Goal: Use online tool/utility: Use online tool/utility

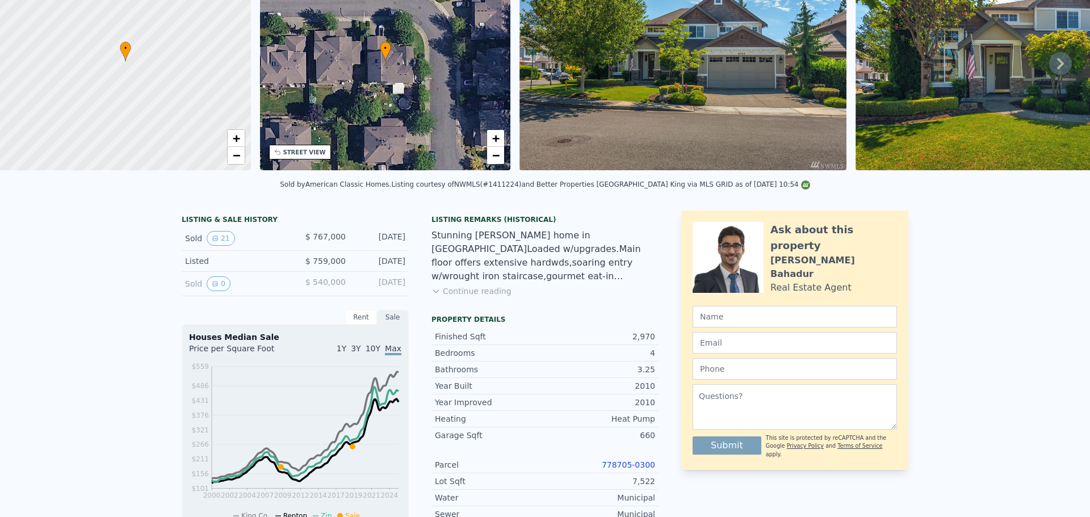
scroll to position [4, 0]
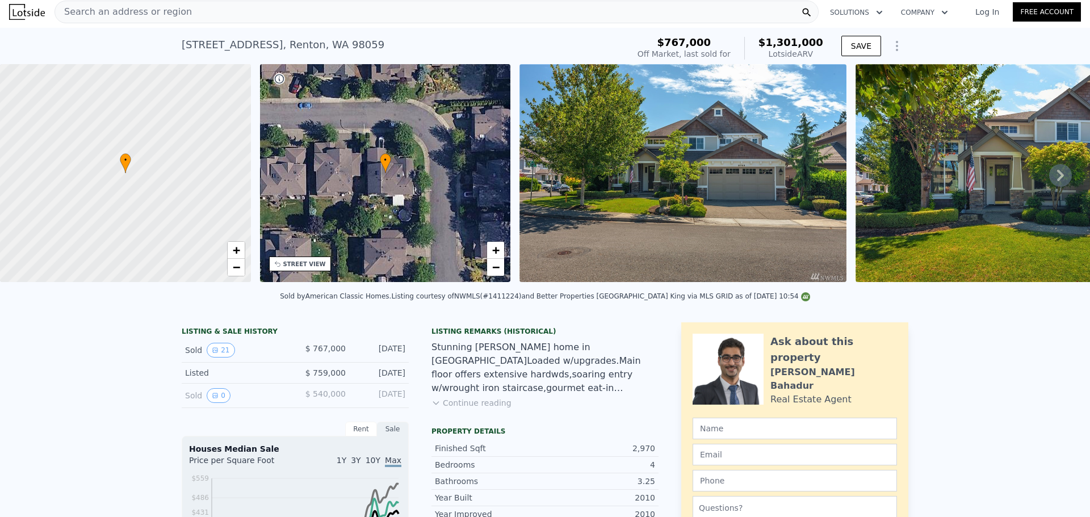
click at [123, 9] on span "Search an address or region" at bounding box center [123, 12] width 137 height 14
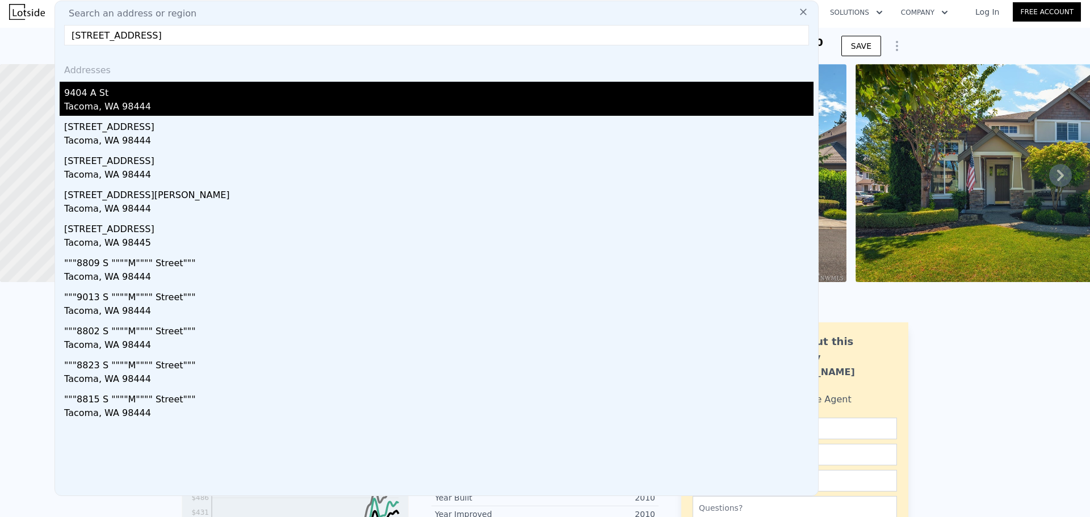
type input "[STREET_ADDRESS]"
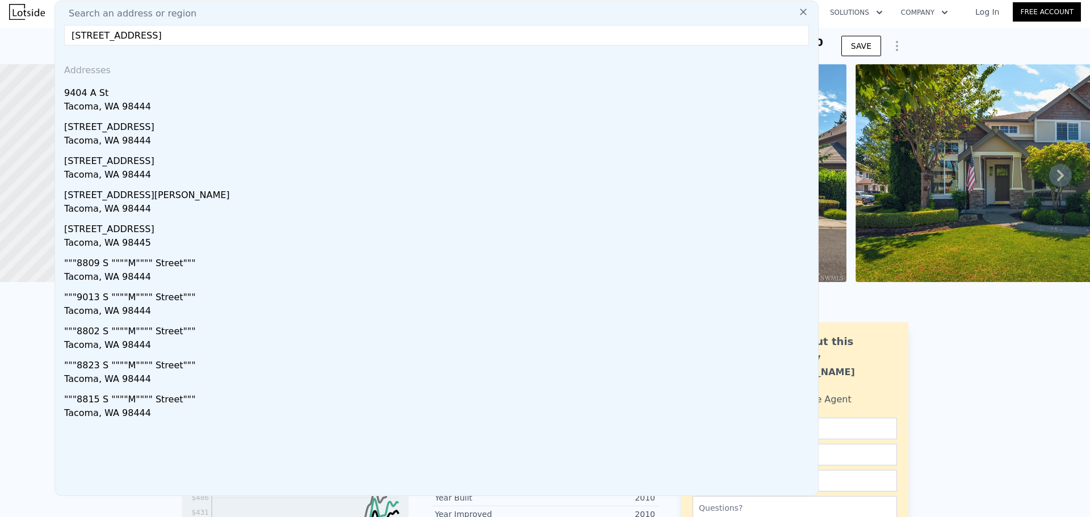
drag, startPoint x: 153, startPoint y: 97, endPoint x: 568, endPoint y: 24, distance: 421.3
click at [153, 97] on div "9404 A St" at bounding box center [438, 91] width 749 height 18
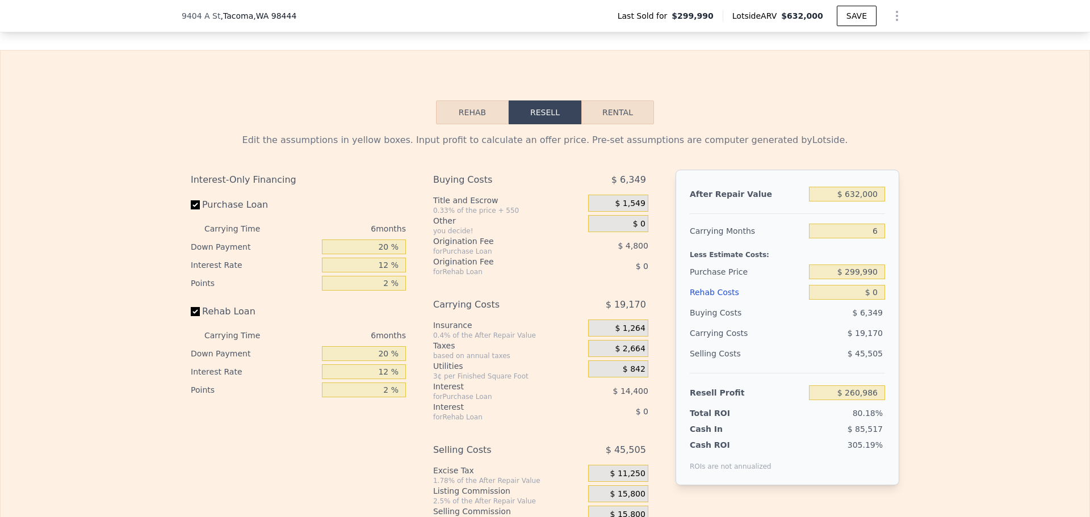
scroll to position [1874, 0]
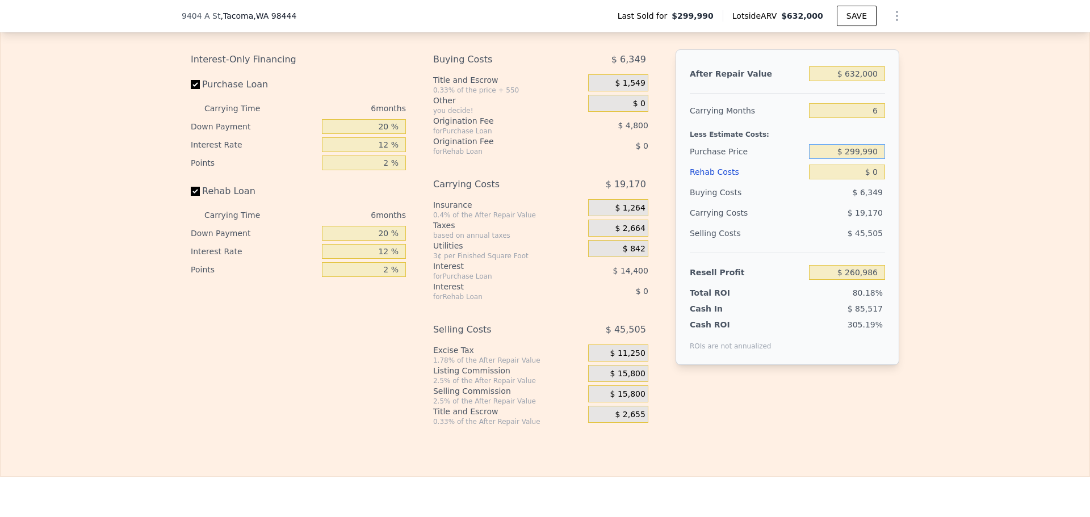
click at [864, 159] on input "$ 299,990" at bounding box center [847, 151] width 76 height 15
type input "$ 500,000"
click at [875, 118] on input "6" at bounding box center [847, 110] width 76 height 15
type input "$ 47,510"
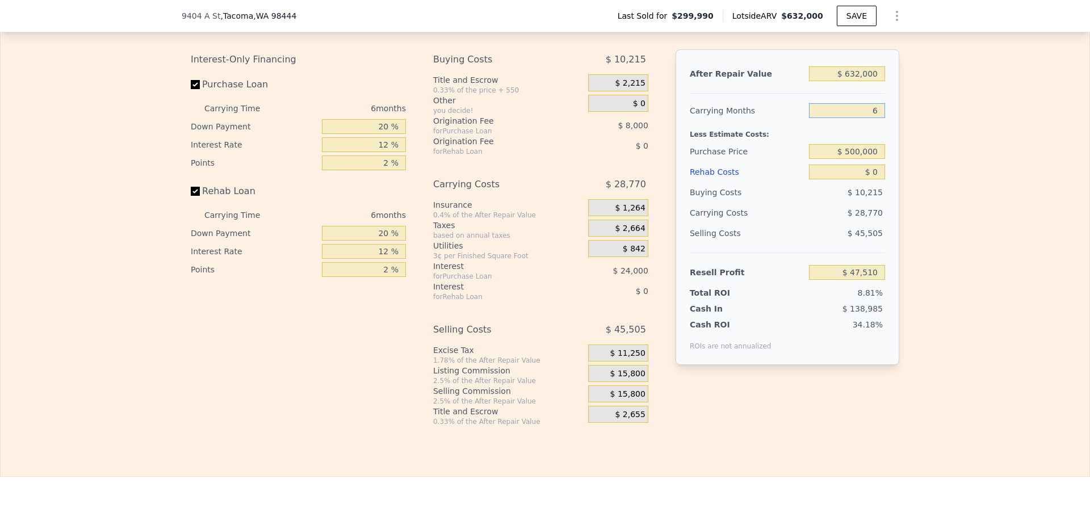
drag, startPoint x: 879, startPoint y: 128, endPoint x: 850, endPoint y: 128, distance: 29.0
click at [850, 118] on input "6" at bounding box center [847, 110] width 76 height 15
type input "3"
type input "$ 61,895"
type input "3"
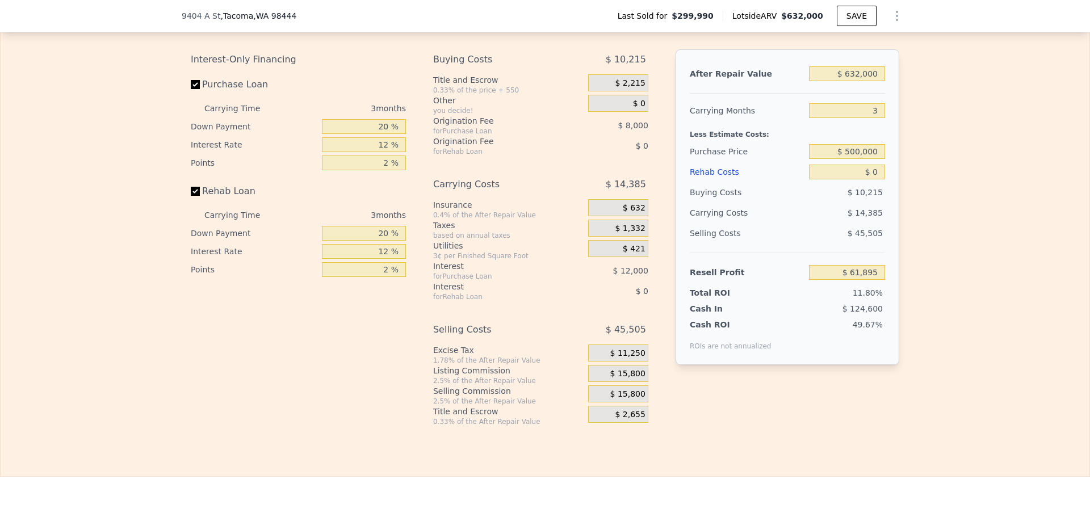
click at [982, 160] on div "Edit the assumptions in yellow boxes. Input profit to calculate an offer price.…" at bounding box center [545, 215] width 1089 height 422
click at [380, 134] on input "20 %" at bounding box center [364, 126] width 84 height 15
type input "10 %"
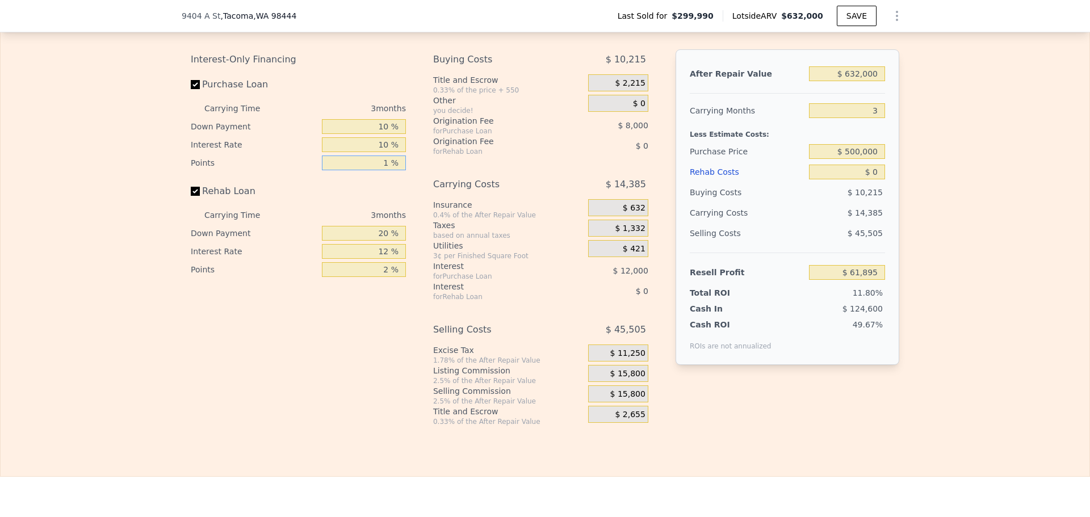
type input "1 %"
type input "$ 66,145"
type input "10 %"
type input "1 %"
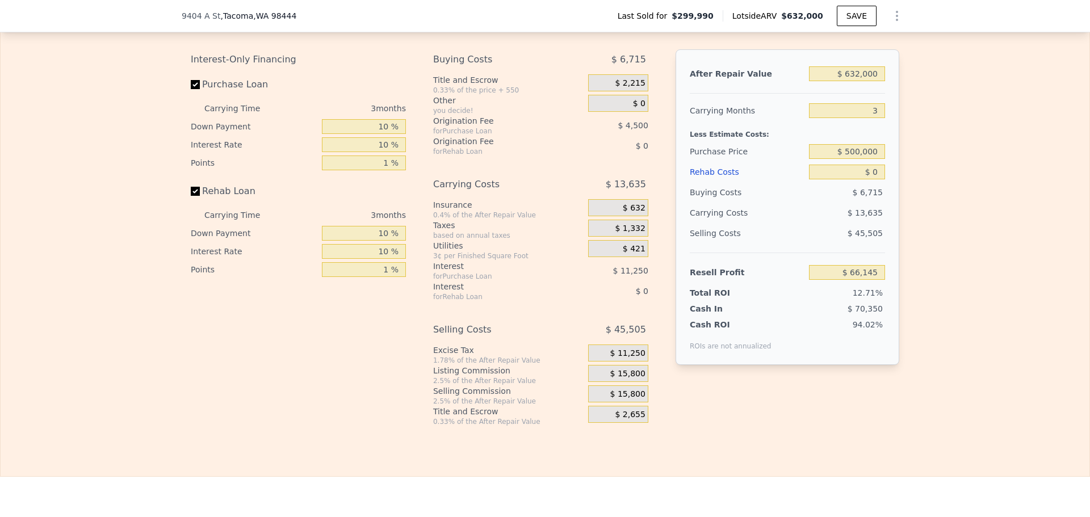
click at [631, 379] on span "$ 15,800" at bounding box center [627, 374] width 35 height 10
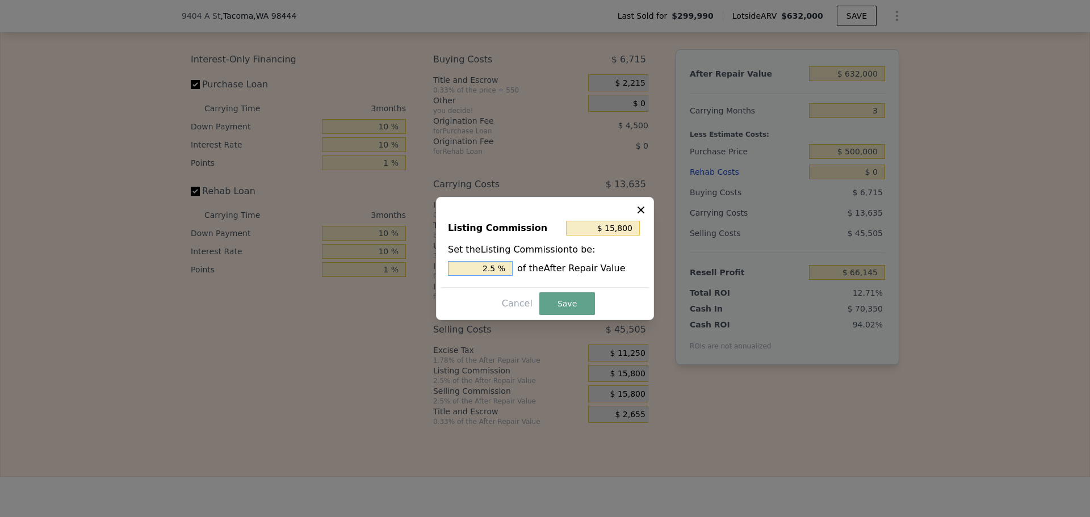
click at [500, 267] on input "2.5 %" at bounding box center [480, 268] width 65 height 15
type input "$ 12,640"
type input "2 %"
click at [573, 299] on button "Save" at bounding box center [567, 303] width 56 height 23
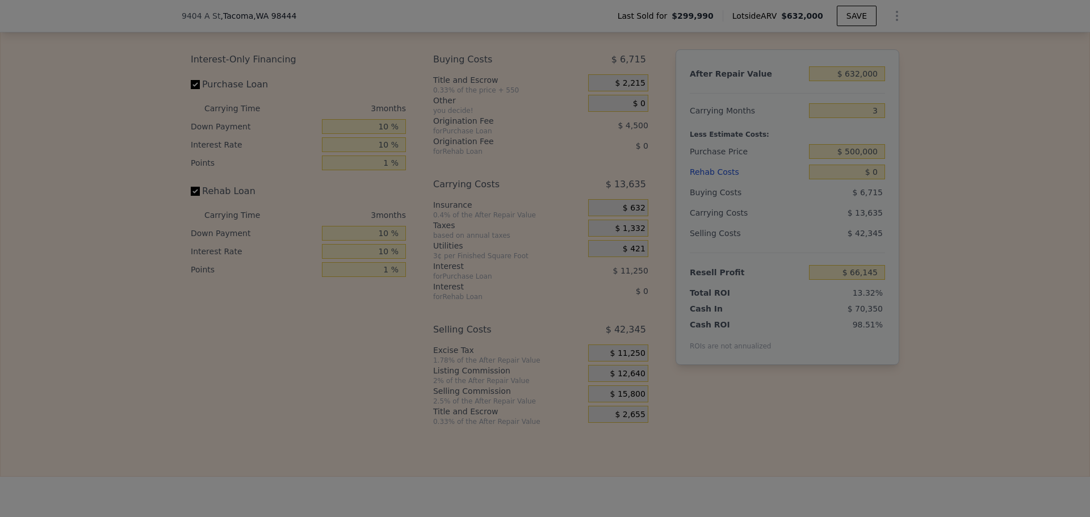
type input "$ 69,305"
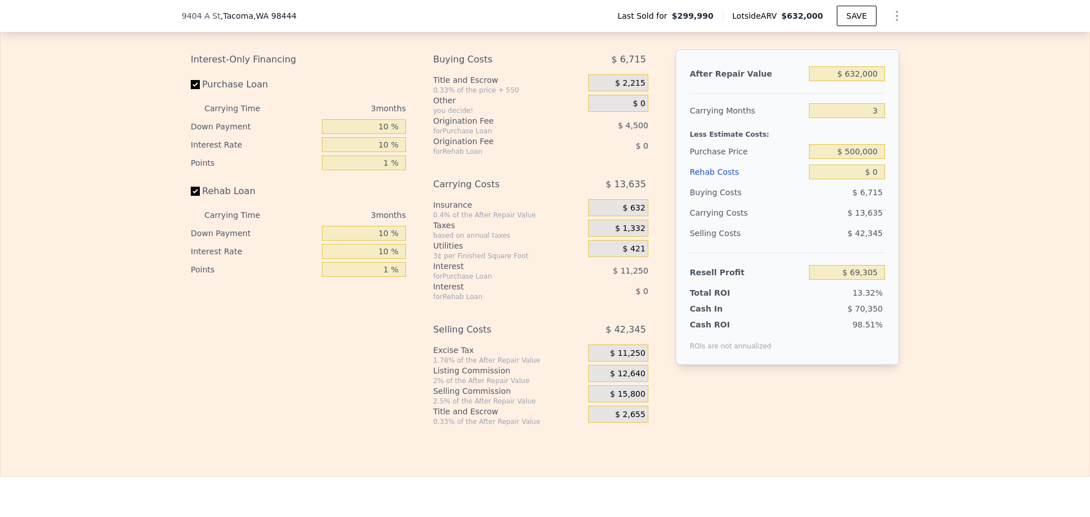
click at [1015, 144] on div "Edit the assumptions in yellow boxes. Input profit to calculate an offer price.…" at bounding box center [545, 215] width 1089 height 422
click at [869, 179] on input "$ 0" at bounding box center [847, 172] width 76 height 15
type input "$ 10,000"
type input "$ 58,990"
click at [926, 204] on div "Edit the assumptions in yellow boxes. Input profit to calculate an offer price.…" at bounding box center [545, 215] width 1089 height 422
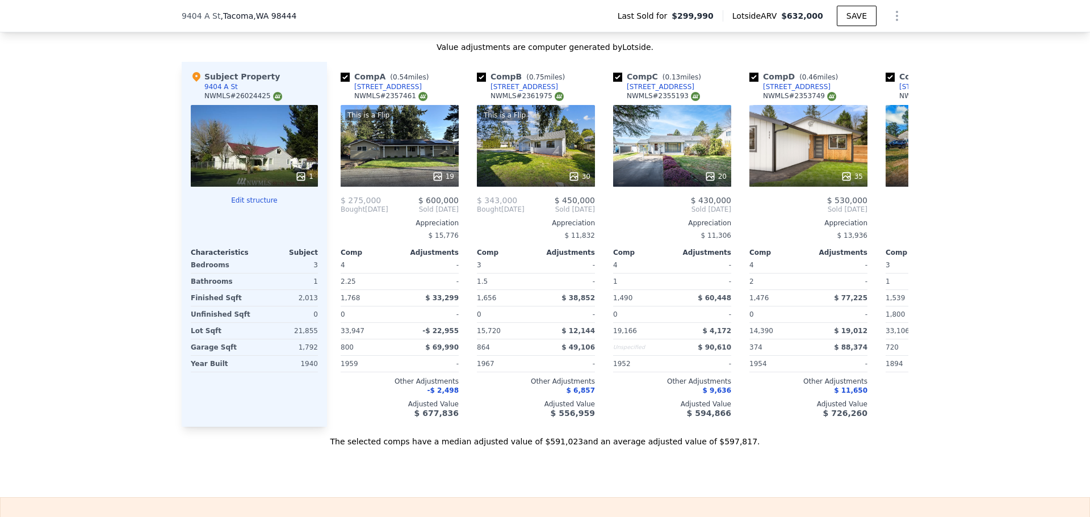
scroll to position [1249, 0]
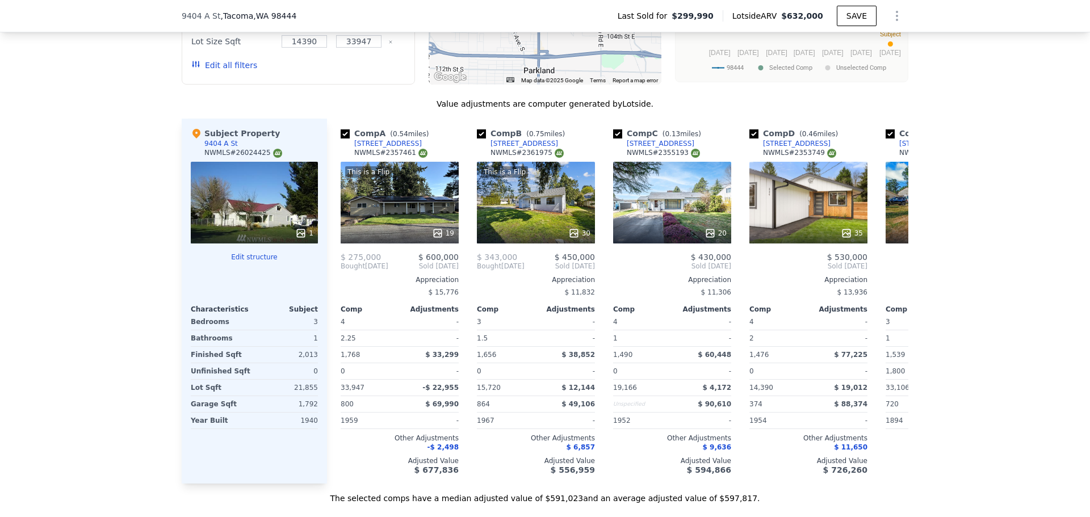
click at [300, 239] on icon at bounding box center [300, 233] width 11 height 11
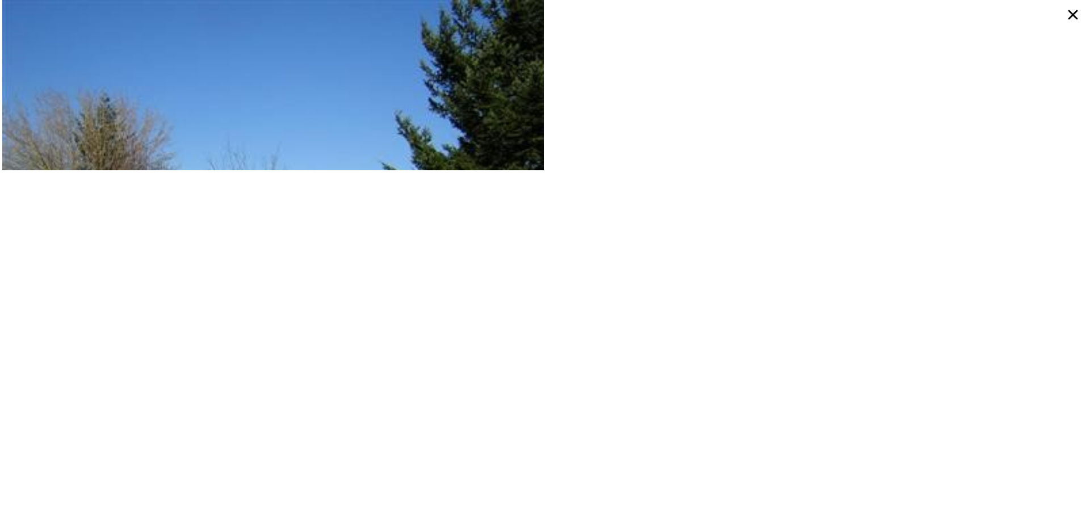
click at [1072, 13] on icon at bounding box center [1073, 15] width 10 height 10
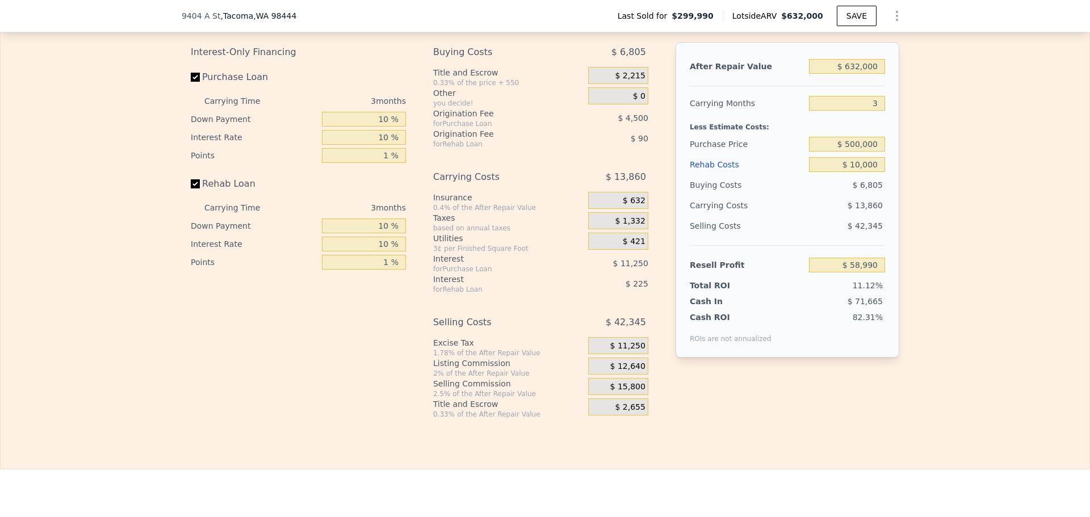
scroll to position [1756, 0]
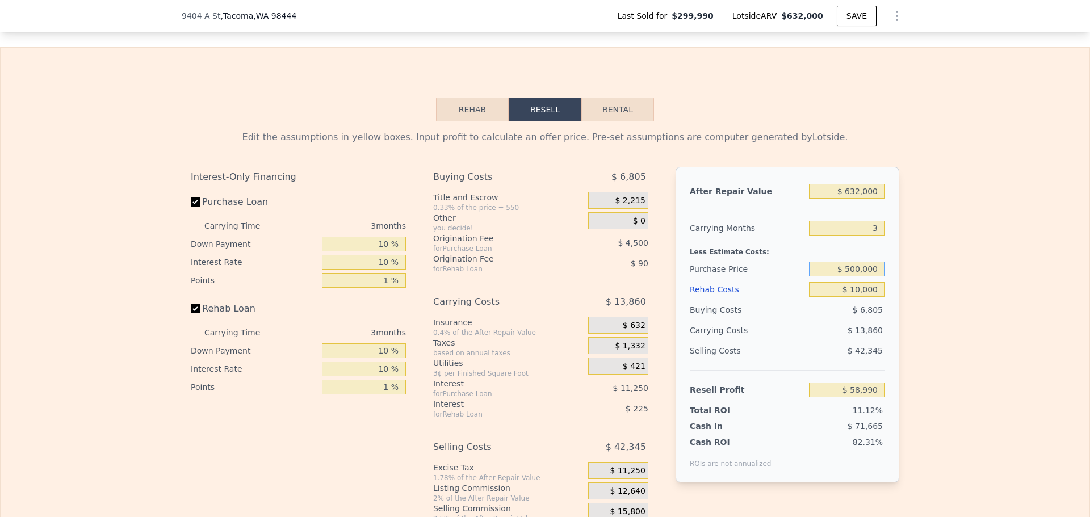
click at [856, 276] on input "$ 500,000" at bounding box center [847, 269] width 76 height 15
click at [857, 276] on input "$ 500,000" at bounding box center [847, 269] width 76 height 15
type input "$ 450,000"
click at [945, 251] on div "Edit the assumptions in yellow boxes. Input profit to calculate an offer price.…" at bounding box center [545, 332] width 1089 height 422
type input "$ 110,731"
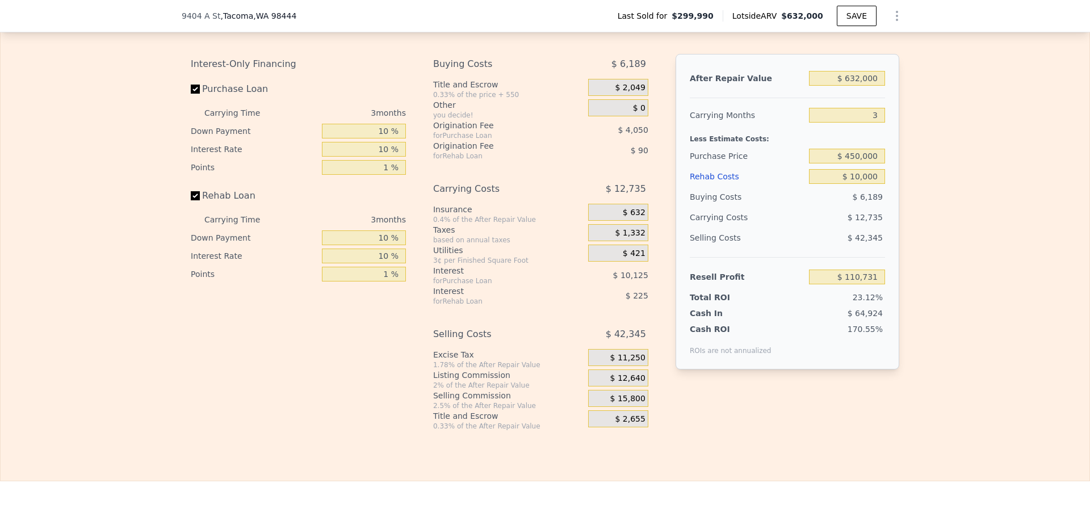
scroll to position [1870, 0]
click at [863, 183] on input "$ 10,000" at bounding box center [847, 176] width 76 height 15
type input "$ 45,000"
type input "$ 74,627"
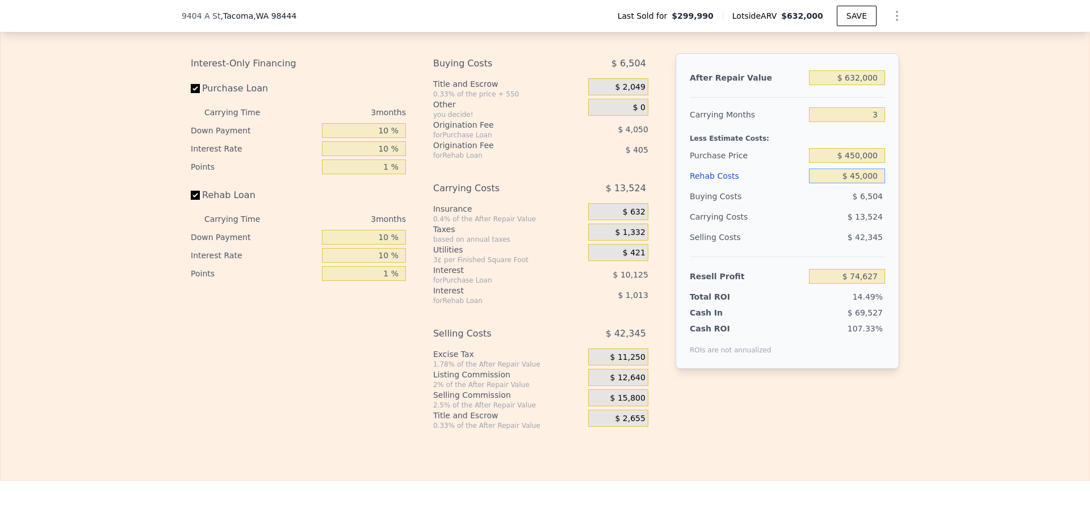
type input "$ 45,000"
click at [987, 139] on div "Edit the assumptions in yellow boxes. Input profit to calculate an offer price.…" at bounding box center [545, 219] width 1089 height 422
click at [858, 163] on input "$ 450,000" at bounding box center [847, 155] width 76 height 15
click at [927, 161] on div "Edit the assumptions in yellow boxes. Input profit to calculate an offer price.…" at bounding box center [545, 219] width 1089 height 422
click at [852, 163] on input "$ 450,000" at bounding box center [847, 155] width 76 height 15
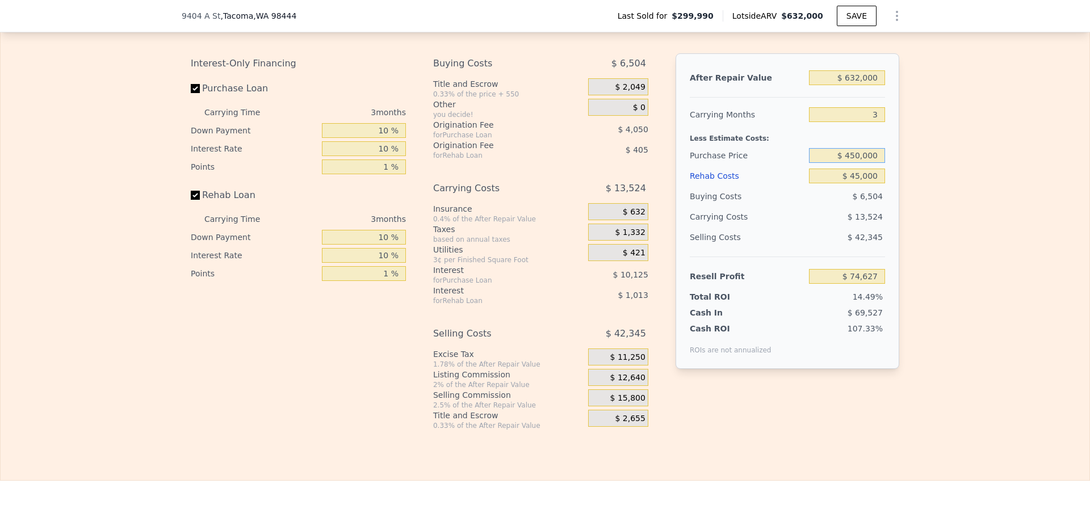
click at [854, 163] on input "$ 450,000" at bounding box center [847, 155] width 76 height 15
type input "$ 470,000"
click at [948, 190] on div "Edit the assumptions in yellow boxes. Input profit to calculate an offer price.…" at bounding box center [545, 219] width 1089 height 422
type input "$ 53,931"
drag, startPoint x: 850, startPoint y: 171, endPoint x: 856, endPoint y: 170, distance: 5.7
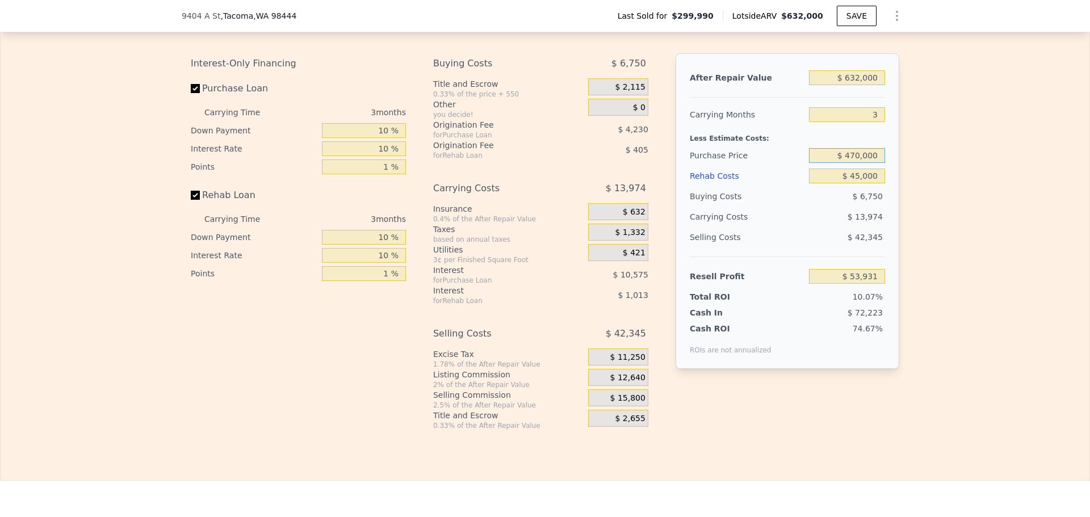
click at [854, 163] on input "$ 470,000" at bounding box center [847, 155] width 76 height 15
type input "$ 450,000"
click at [913, 175] on div "Edit the assumptions in yellow boxes. Input profit to calculate an offer price.…" at bounding box center [545, 219] width 1089 height 422
type input "$ 74,627"
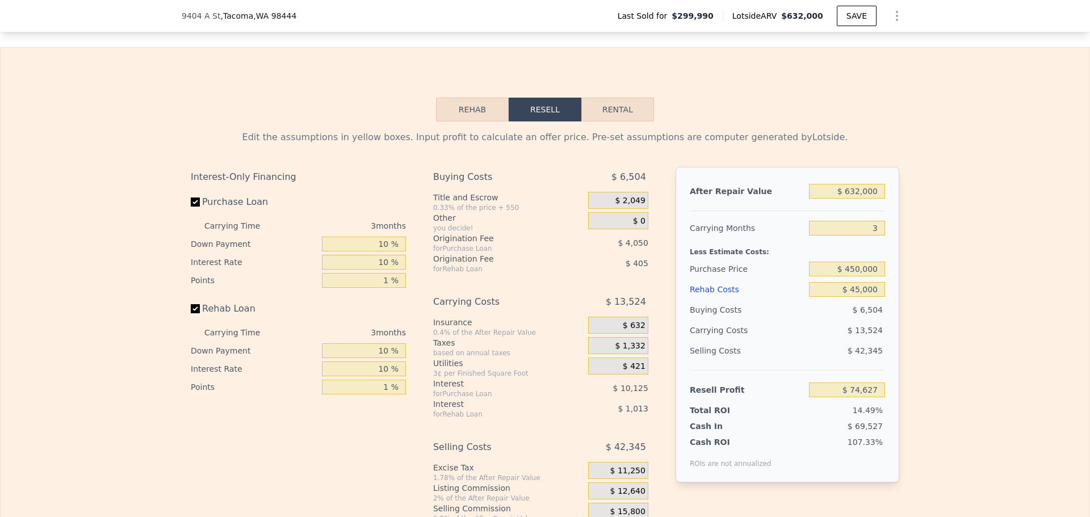
scroll to position [1813, 0]
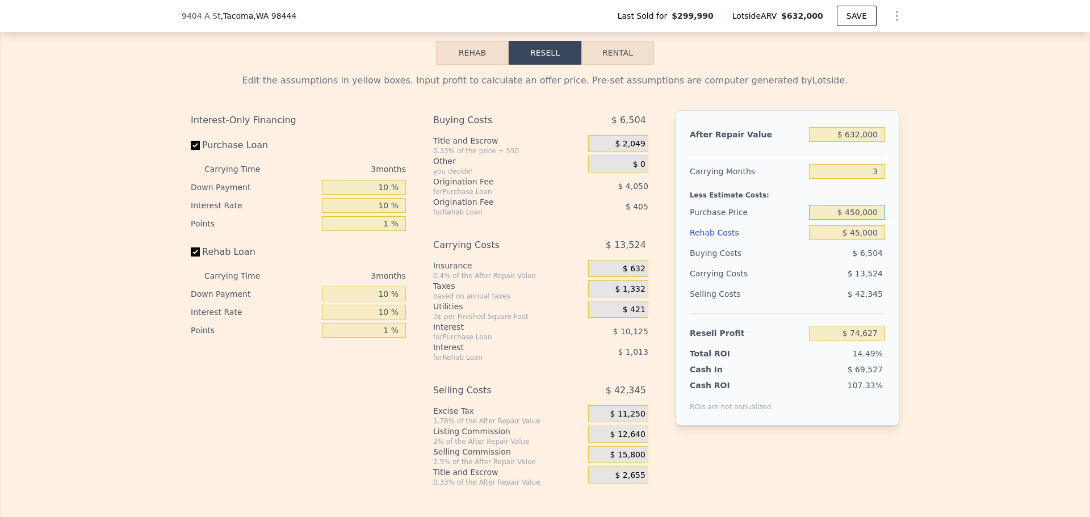
drag, startPoint x: 854, startPoint y: 228, endPoint x: 848, endPoint y: 228, distance: 5.7
click at [848, 220] on input "$ 450,000" at bounding box center [847, 212] width 76 height 15
type input "$ 440,000"
click at [984, 250] on div "Edit the assumptions in yellow boxes. Input profit to calculate an offer price.…" at bounding box center [545, 276] width 1089 height 422
type input "$ 84,976"
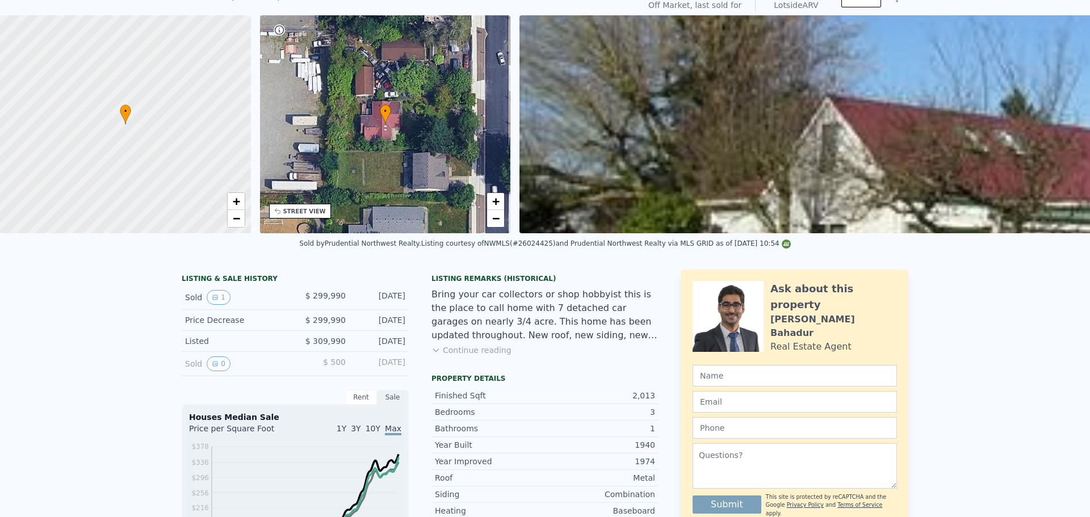
scroll to position [4, 0]
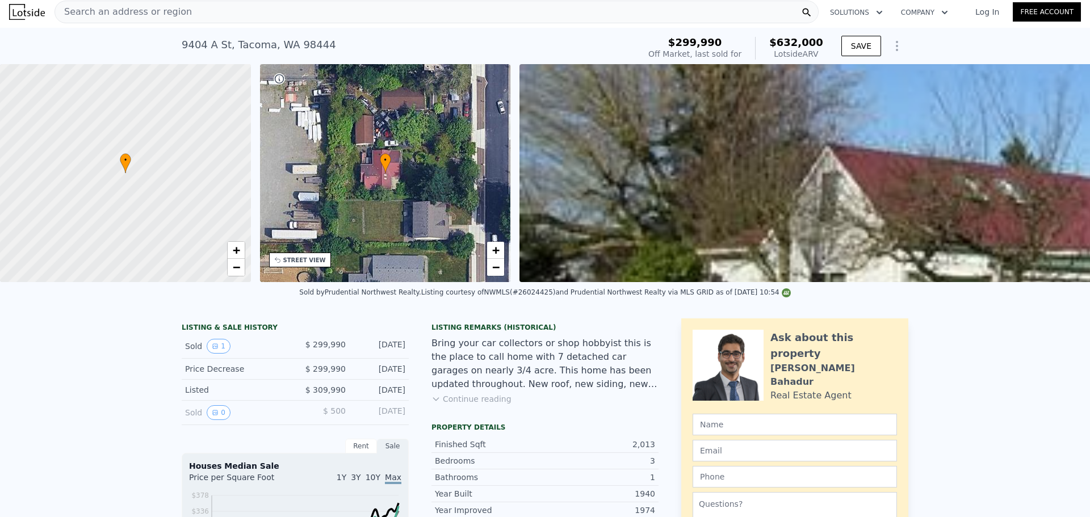
click at [103, 7] on span "Search an address or region" at bounding box center [123, 12] width 137 height 14
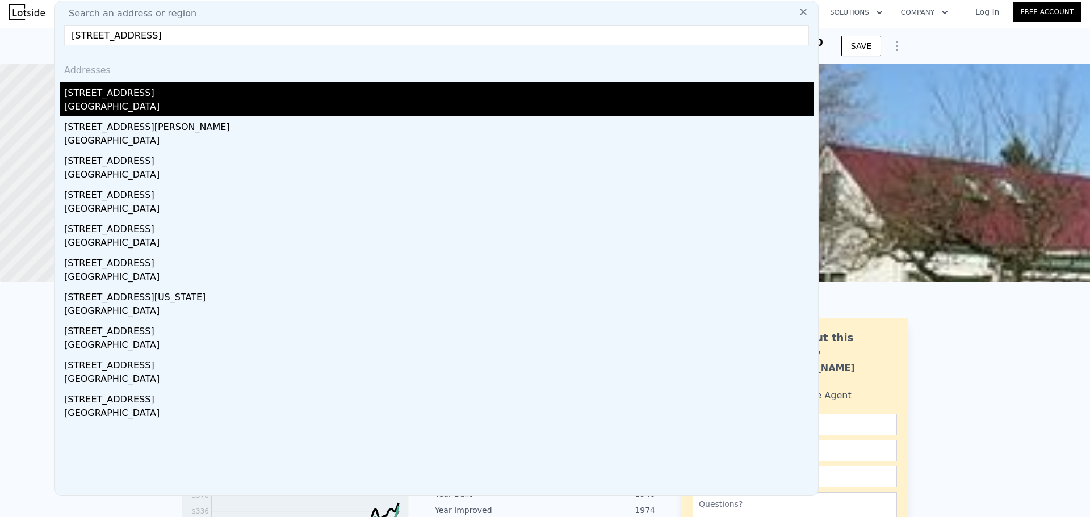
type input "[STREET_ADDRESS]"
click at [169, 101] on div "[GEOGRAPHIC_DATA]" at bounding box center [438, 108] width 749 height 16
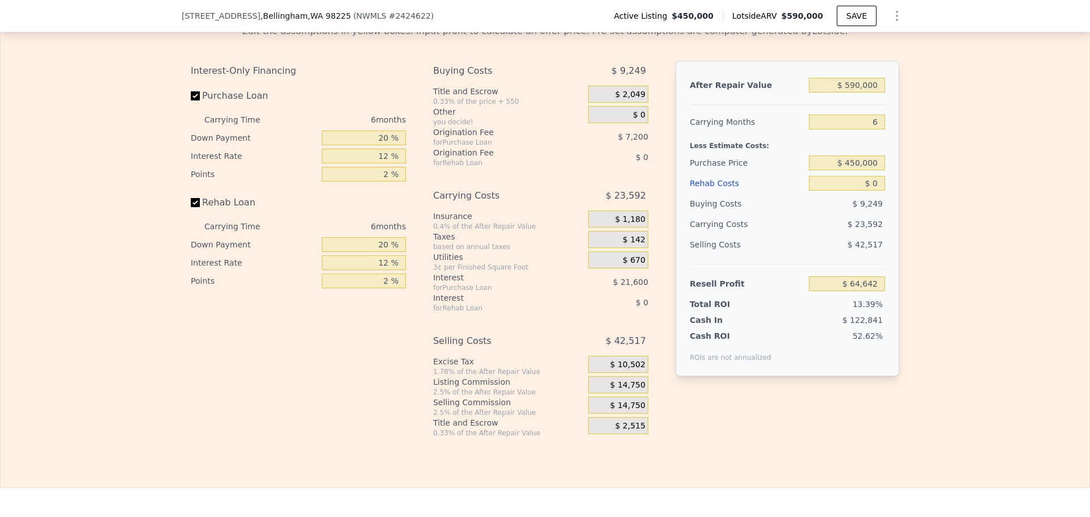
scroll to position [1646, 0]
click at [872, 188] on input "$ 0" at bounding box center [847, 181] width 76 height 15
click at [913, 192] on div "Edit the assumptions in yellow boxes. Input profit to calculate an offer price.…" at bounding box center [545, 224] width 1089 height 422
drag, startPoint x: 871, startPoint y: 136, endPoint x: 862, endPoint y: 136, distance: 9.7
click at [862, 127] on input "6" at bounding box center [847, 119] width 76 height 15
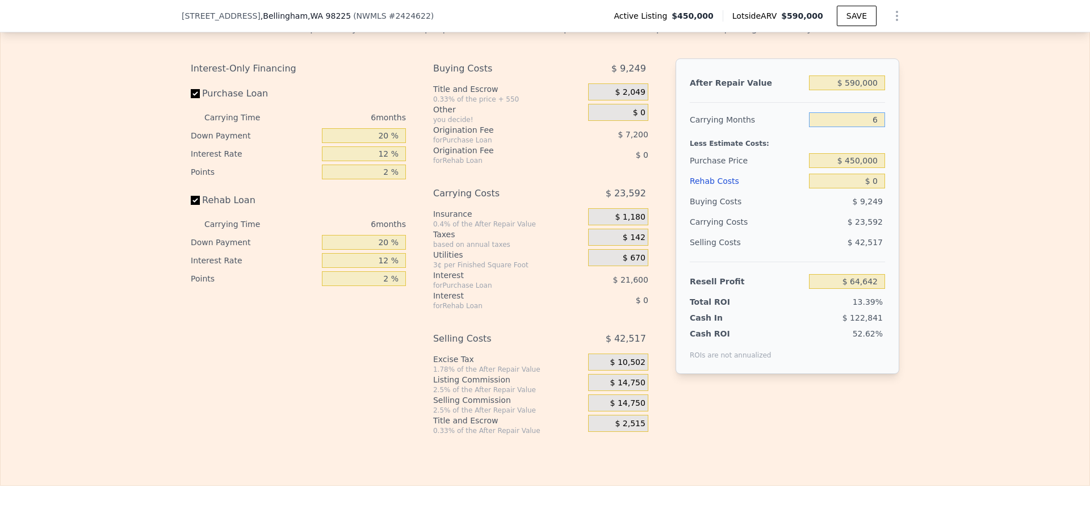
type input "3"
type input "$ 76,438"
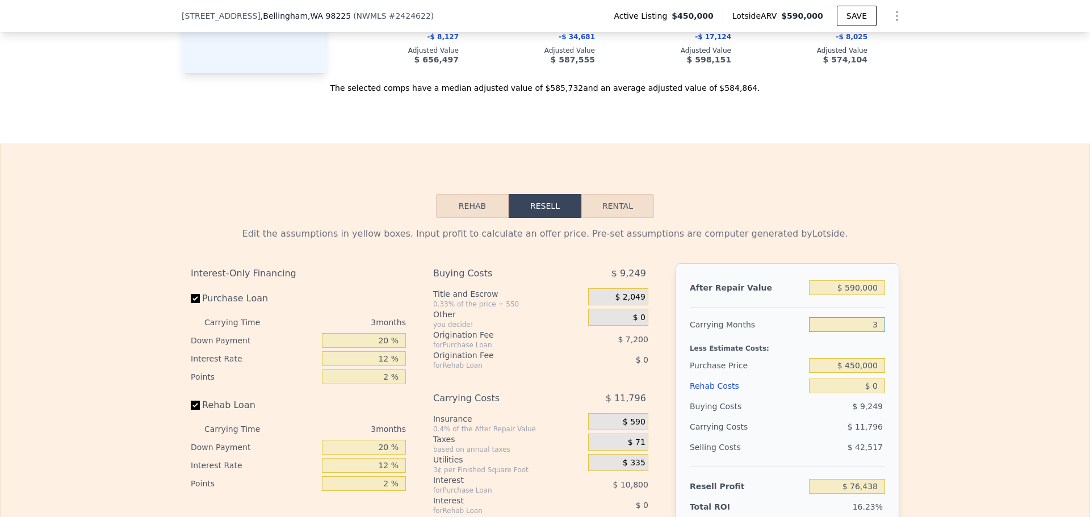
scroll to position [1590, 0]
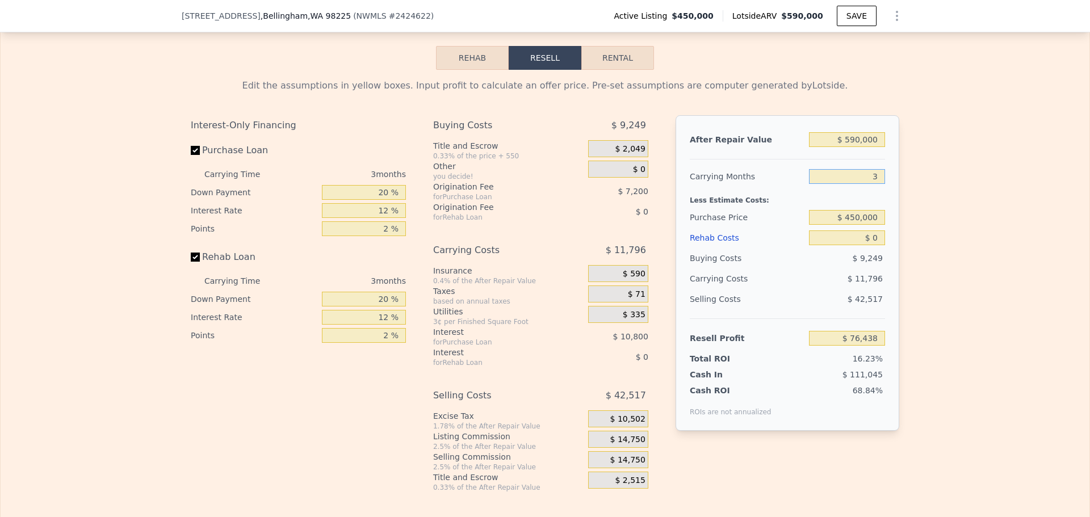
type input "3"
click at [873, 245] on input "$ 0" at bounding box center [847, 237] width 76 height 15
type input "$ 45,000"
type input "$ 29,638"
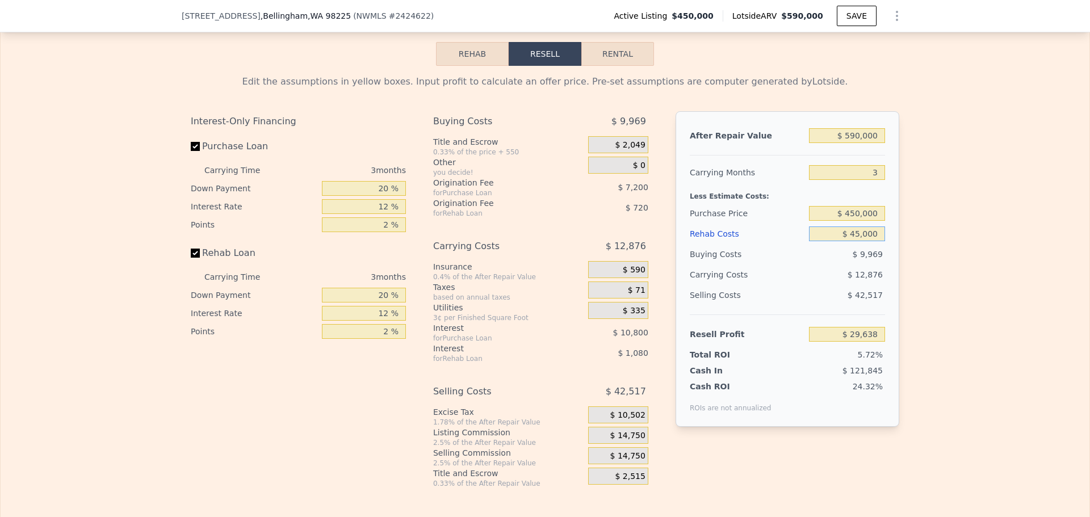
type input "$ 45,000"
click at [383, 196] on input "20 %" at bounding box center [364, 188] width 84 height 15
type input "10 %"
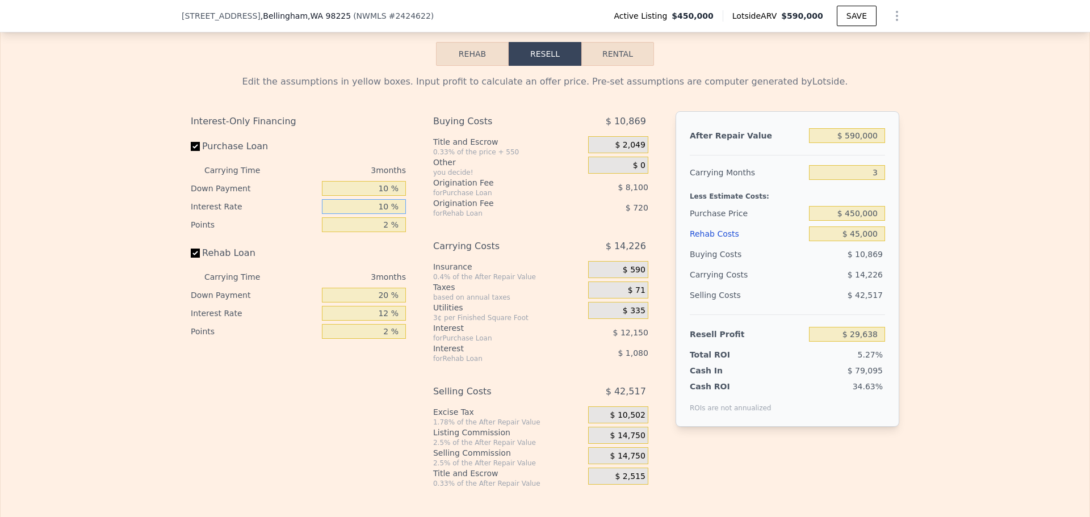
type input "$ 27,388"
type input "10 %"
type input "1 %"
type input "$ 29,413"
type input "1 %"
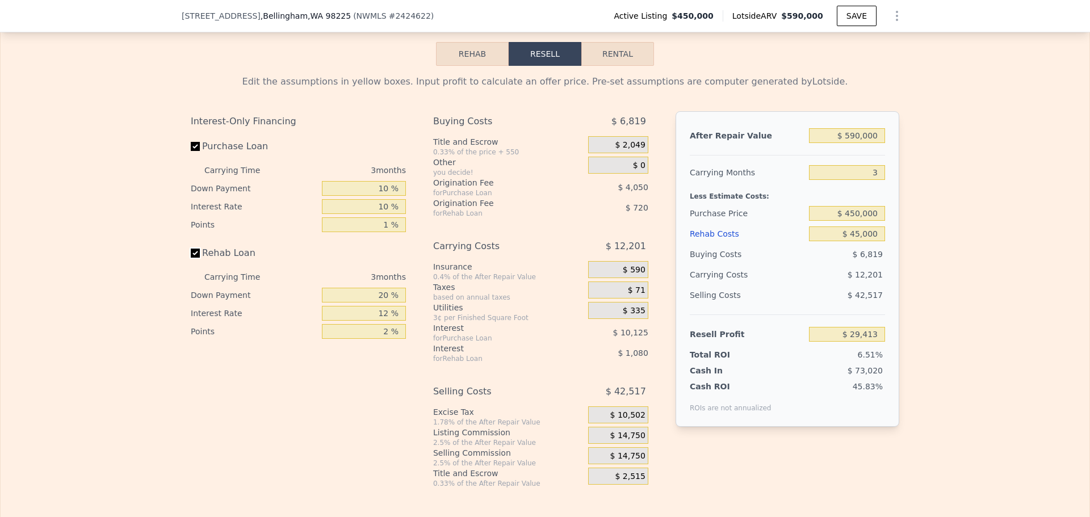
type input "$ 33,463"
type input "10 %"
type input "$ 33,238"
type input "10 %"
type input "1 %"
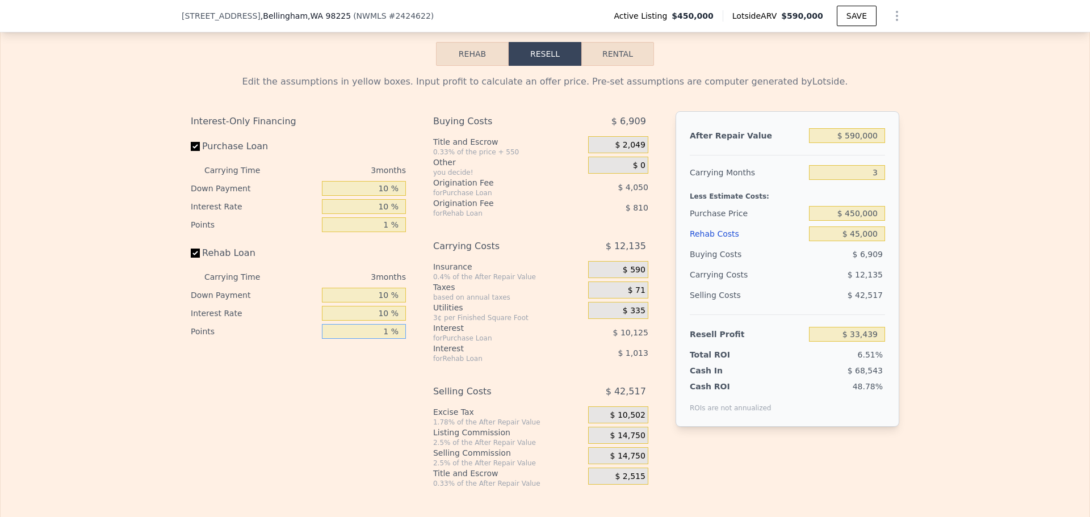
type input "$ 33,844"
type input "1 %"
click at [627, 441] on span "$ 14,750" at bounding box center [627, 436] width 35 height 10
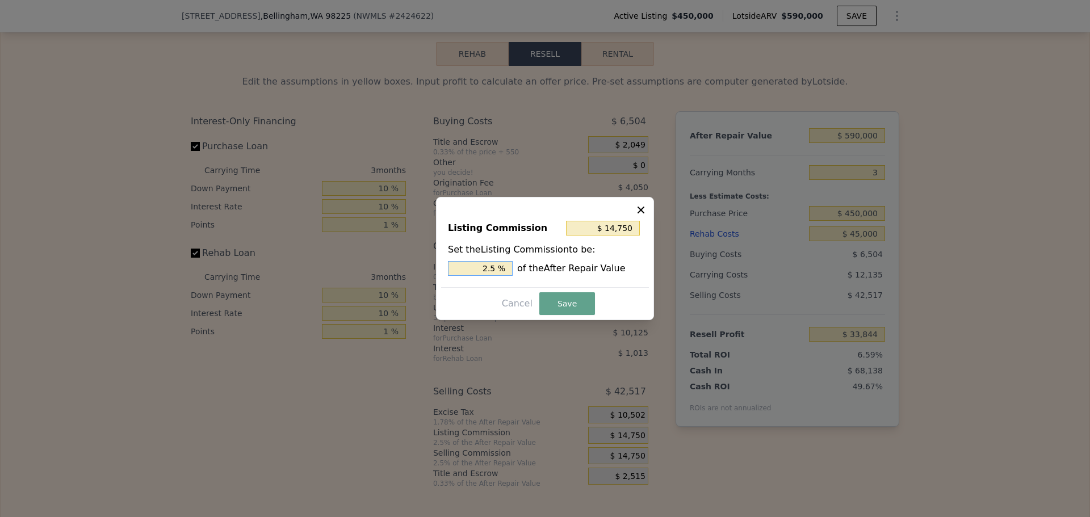
drag, startPoint x: 490, startPoint y: 268, endPoint x: 496, endPoint y: 267, distance: 6.3
click at [496, 267] on input "2.5 %" at bounding box center [480, 268] width 65 height 15
type input "$ 11,800"
type input "2 %"
click at [575, 308] on button "Save" at bounding box center [567, 303] width 56 height 23
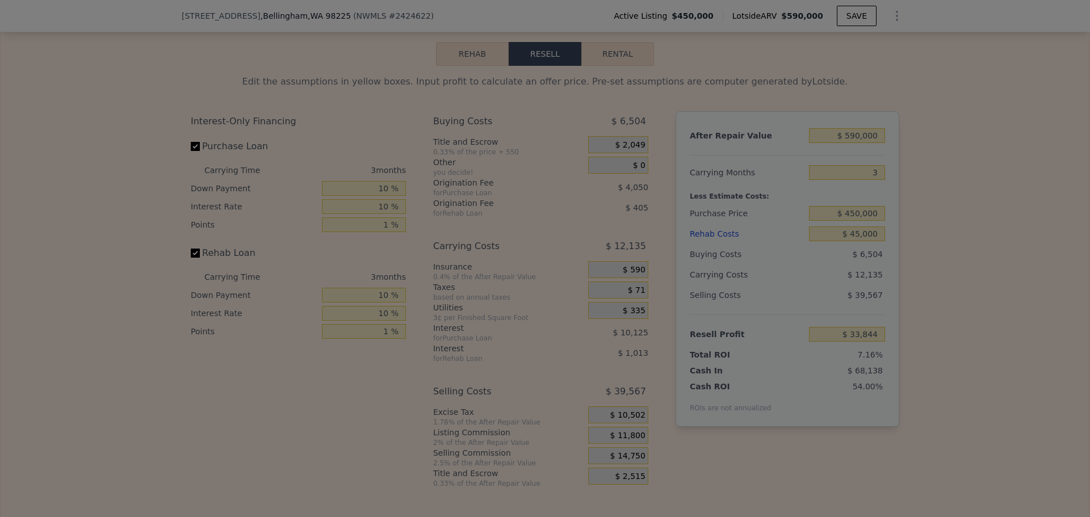
type input "$ 36,794"
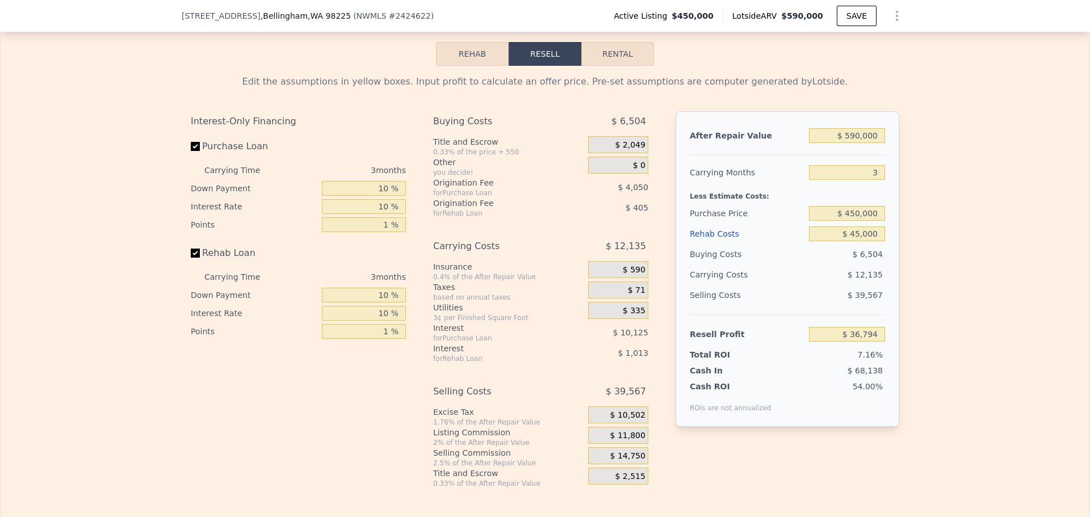
click at [940, 206] on div "Edit the assumptions in yellow boxes. Input profit to calculate an offer price.…" at bounding box center [545, 277] width 1089 height 422
click at [856, 221] on input "$ 450,000" at bounding box center [847, 213] width 76 height 15
type input "$ 400,000"
click at [931, 225] on div "Edit the assumptions in yellow boxes. Input profit to calculate an offer price.…" at bounding box center [545, 277] width 1089 height 422
type input "$ 88,536"
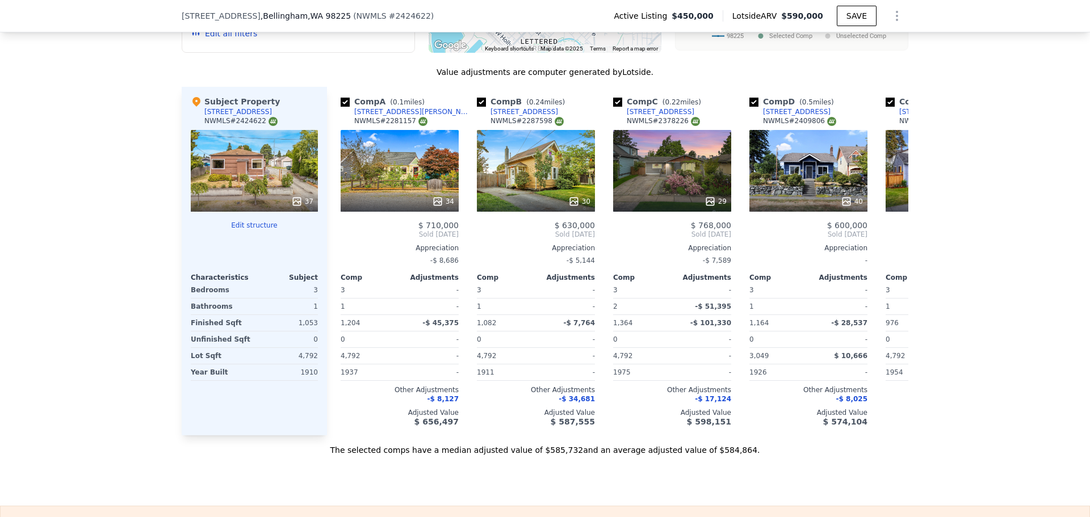
scroll to position [1083, 0]
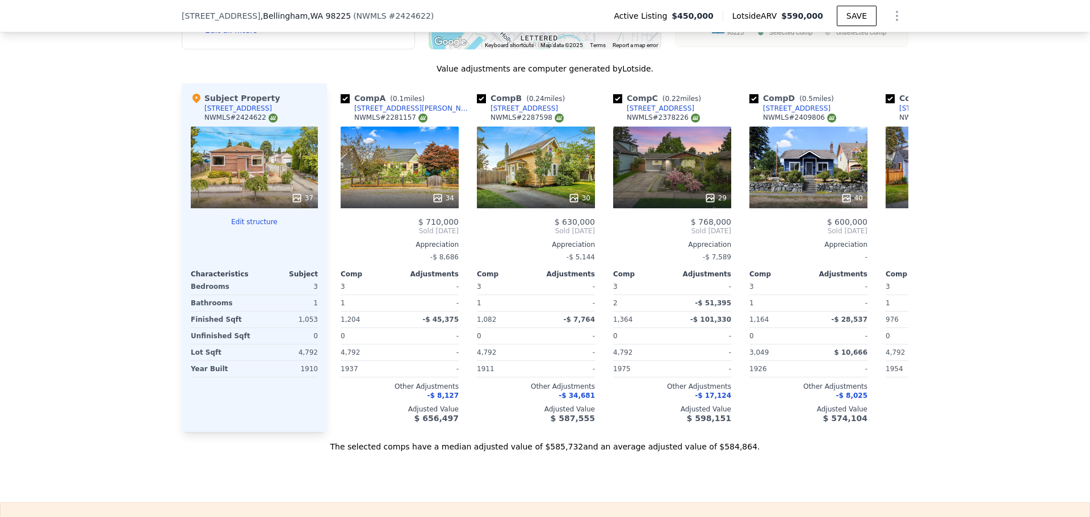
click at [291, 204] on icon at bounding box center [296, 197] width 11 height 11
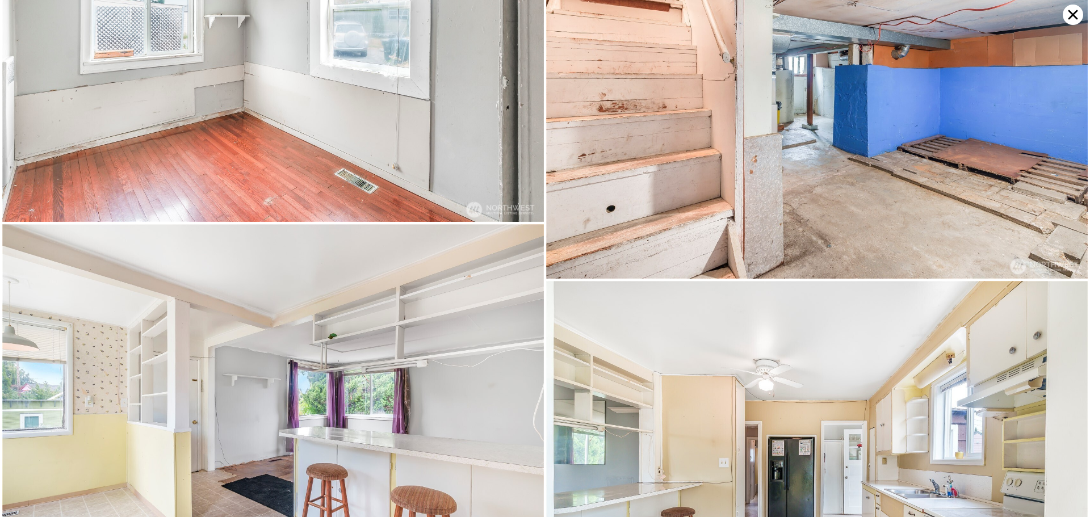
scroll to position [2827, 0]
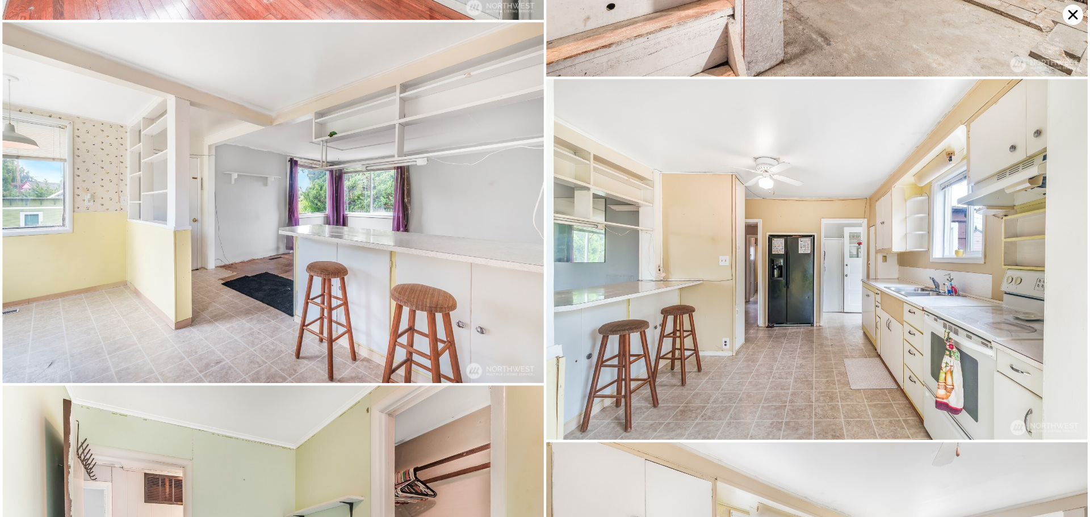
click at [1072, 14] on icon at bounding box center [1073, 15] width 10 height 10
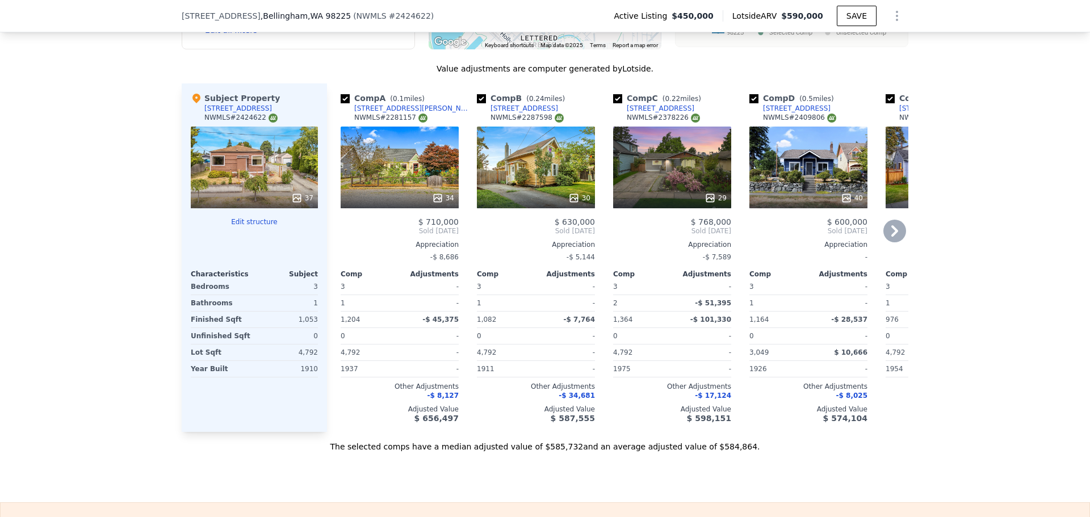
click at [571, 204] on icon at bounding box center [573, 197] width 11 height 11
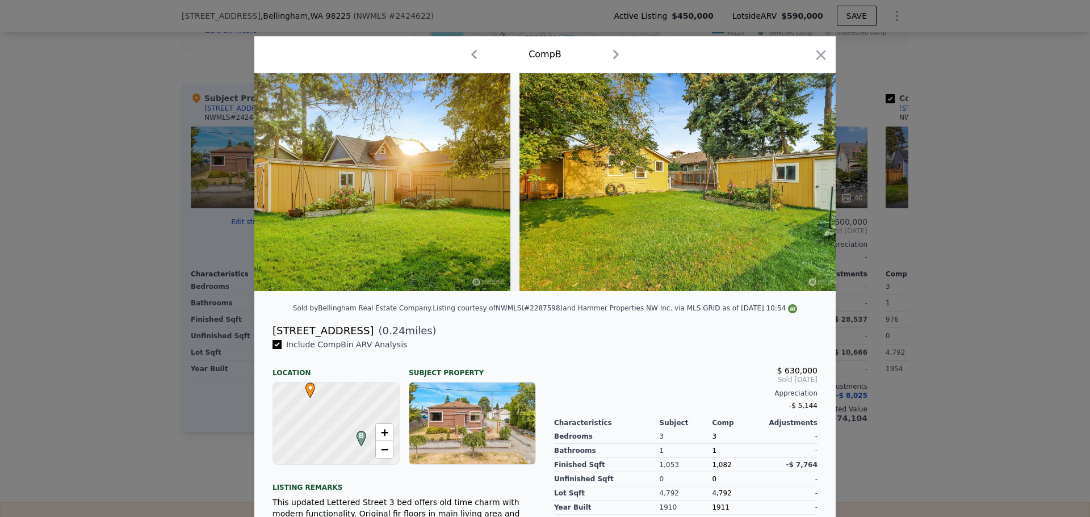
scroll to position [0, 9495]
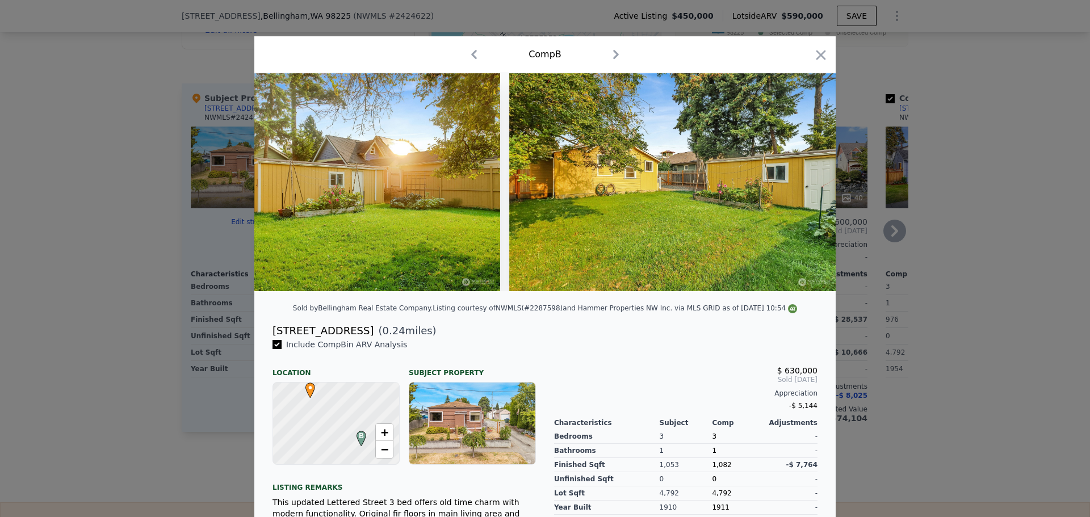
click at [818, 54] on icon "button" at bounding box center [821, 55] width 10 height 10
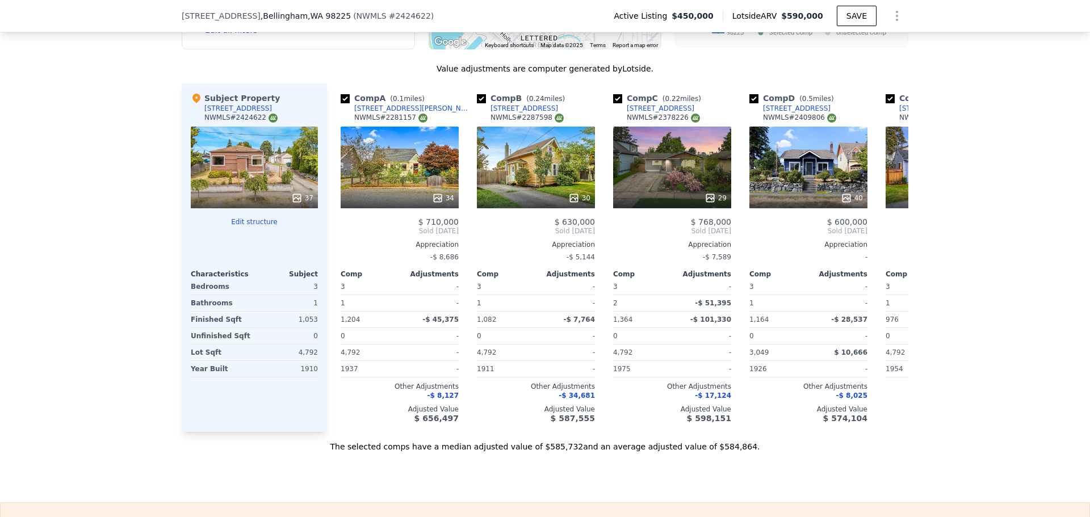
click at [291, 201] on icon at bounding box center [296, 197] width 11 height 11
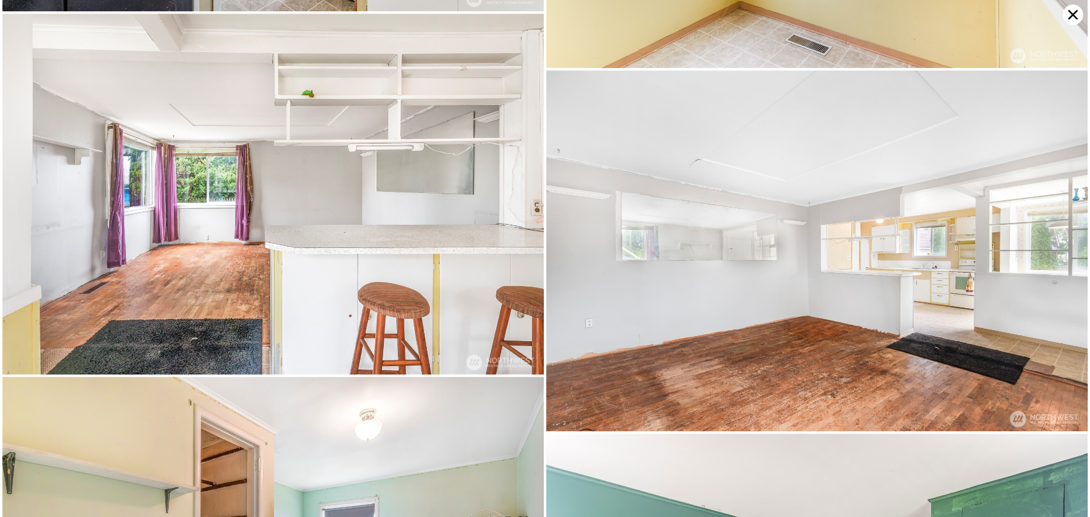
scroll to position [1025, 0]
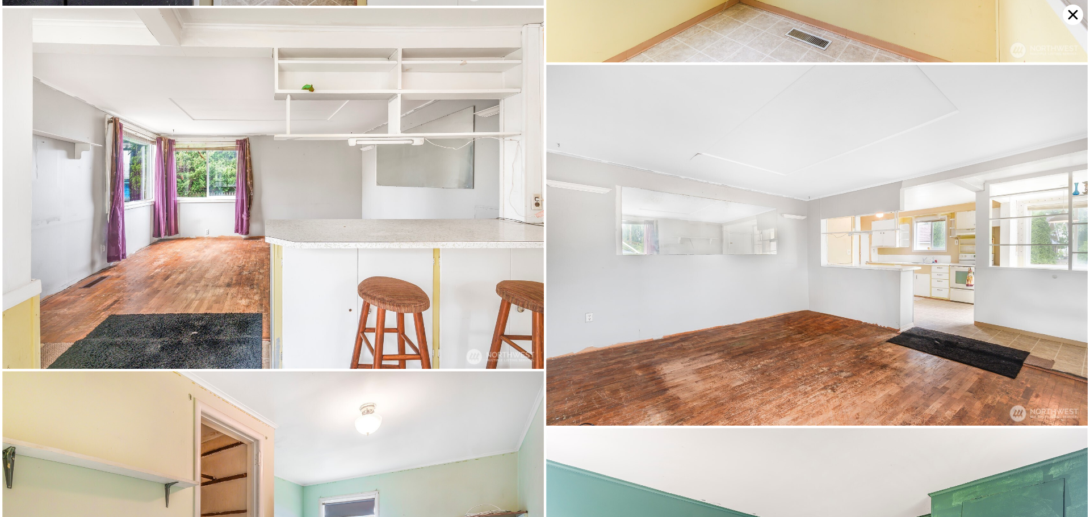
click at [1074, 14] on icon at bounding box center [1073, 15] width 10 height 10
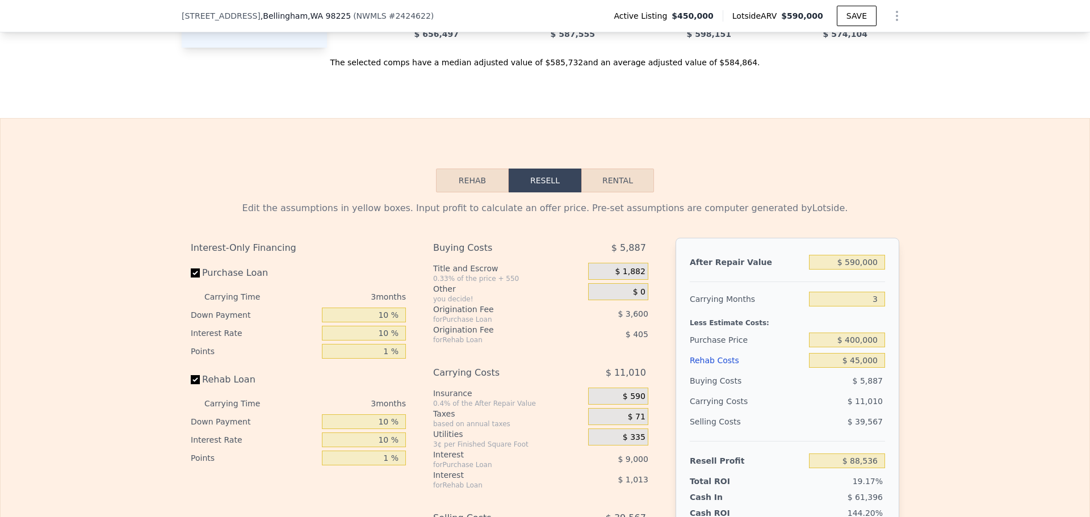
scroll to position [1650, 0]
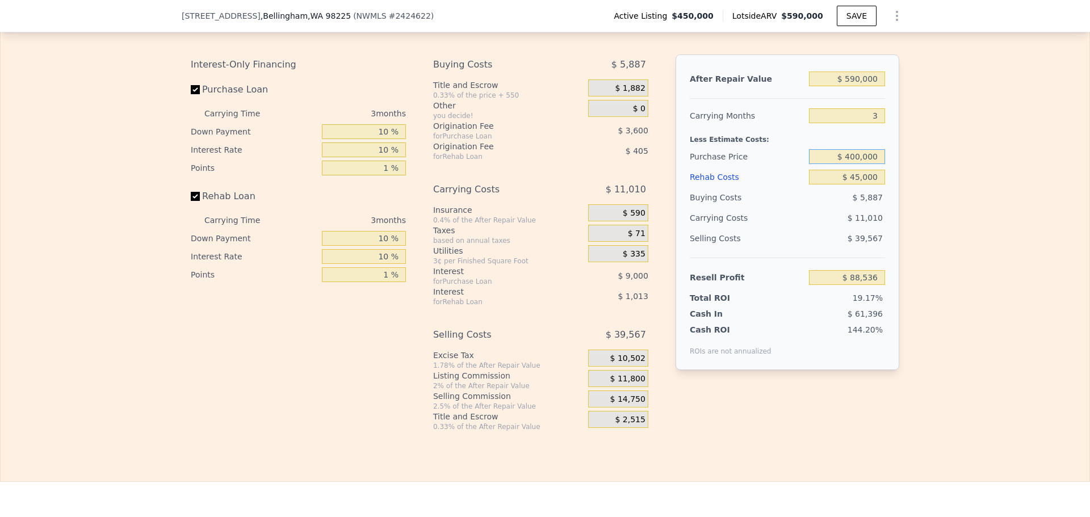
click at [856, 164] on input "$ 400,000" at bounding box center [847, 156] width 76 height 15
type input "$ 430,000"
click at [905, 188] on div "Edit the assumptions in yellow boxes. Input profit to calculate an offer price.…" at bounding box center [545, 220] width 1089 height 422
type input "$ 57,491"
click at [858, 164] on input "$ 430,000" at bounding box center [847, 156] width 76 height 15
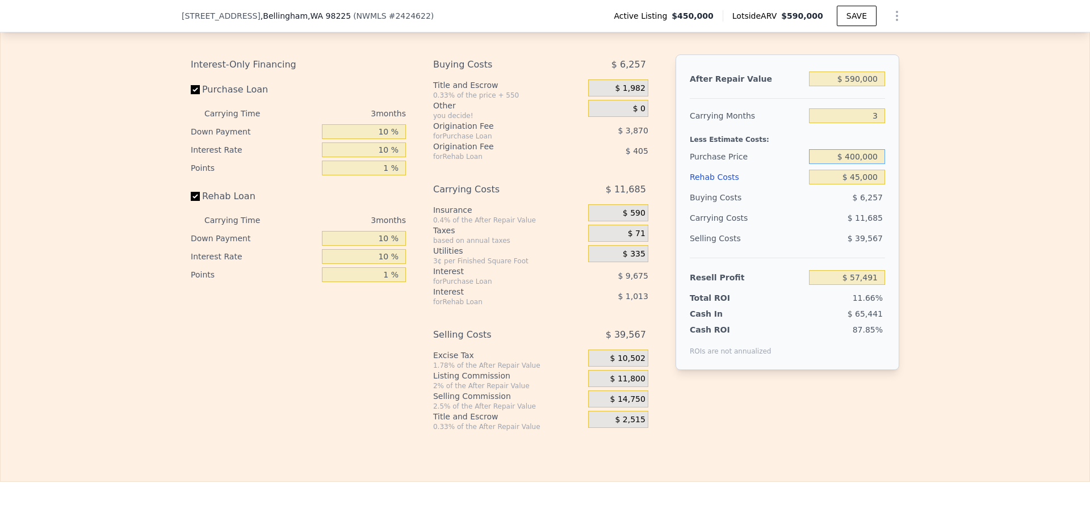
type input "$ 400,000"
click at [943, 177] on div "Edit the assumptions in yellow boxes. Input profit to calculate an offer price.…" at bounding box center [545, 220] width 1089 height 422
type input "$ 88,536"
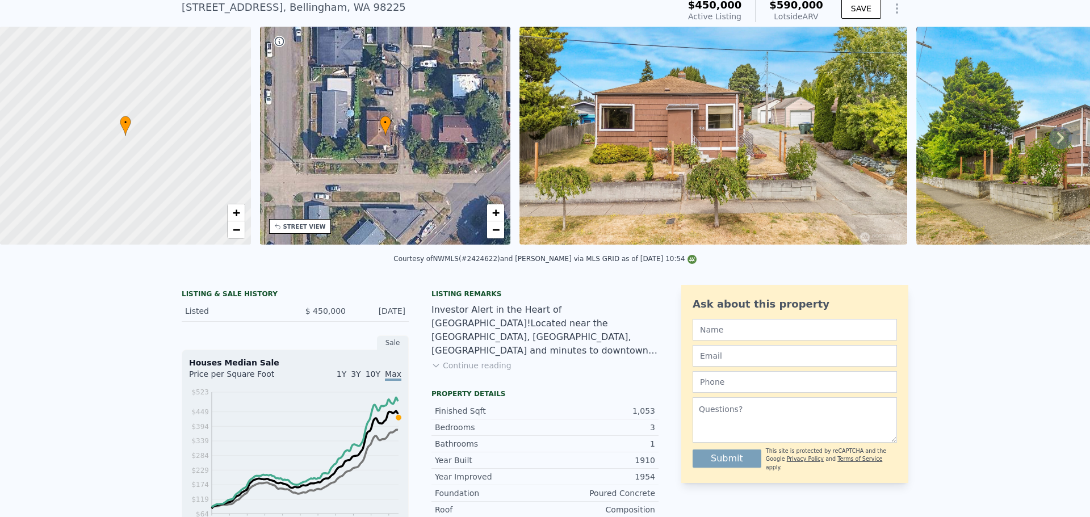
scroll to position [4, 0]
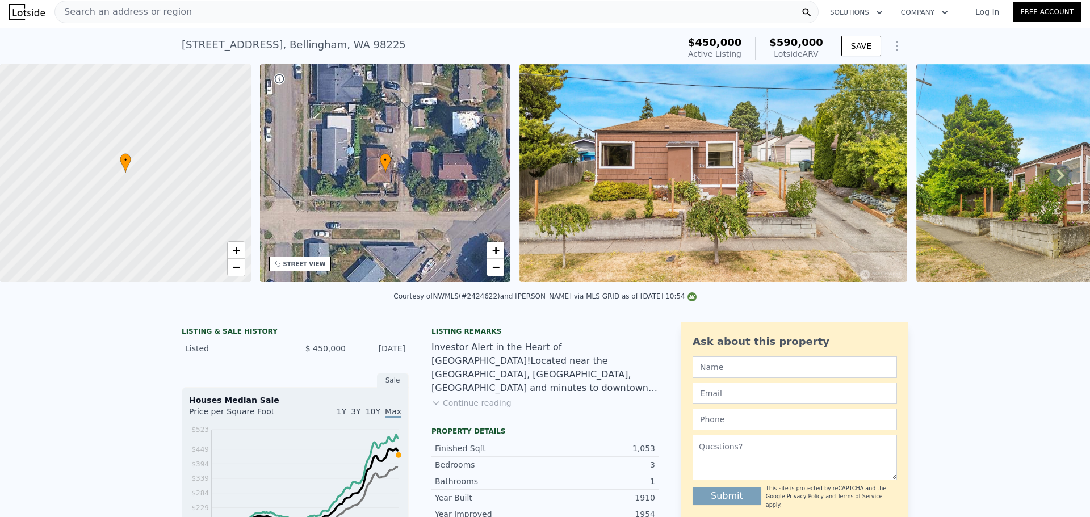
click at [141, 11] on span "Search an address or region" at bounding box center [123, 12] width 137 height 14
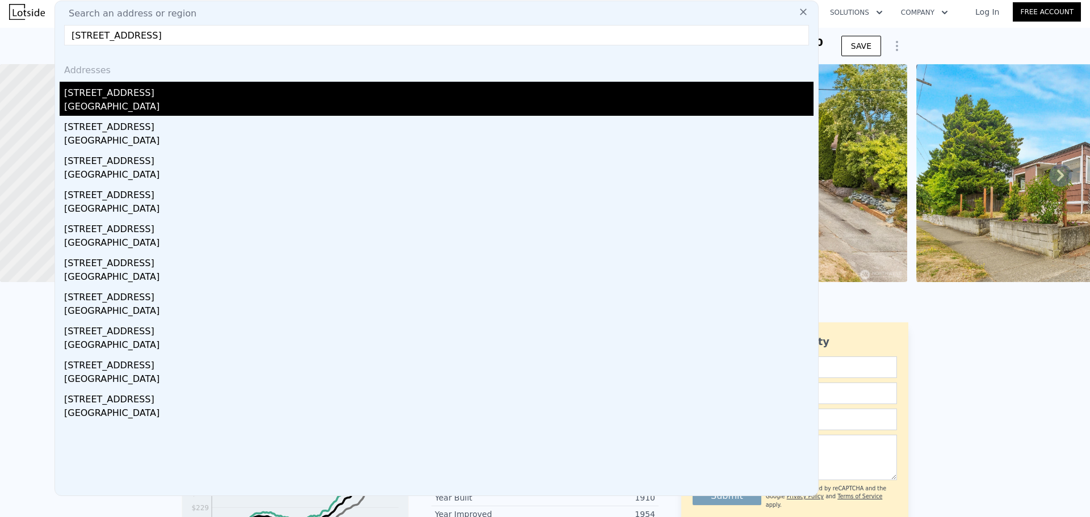
type input "[STREET_ADDRESS]"
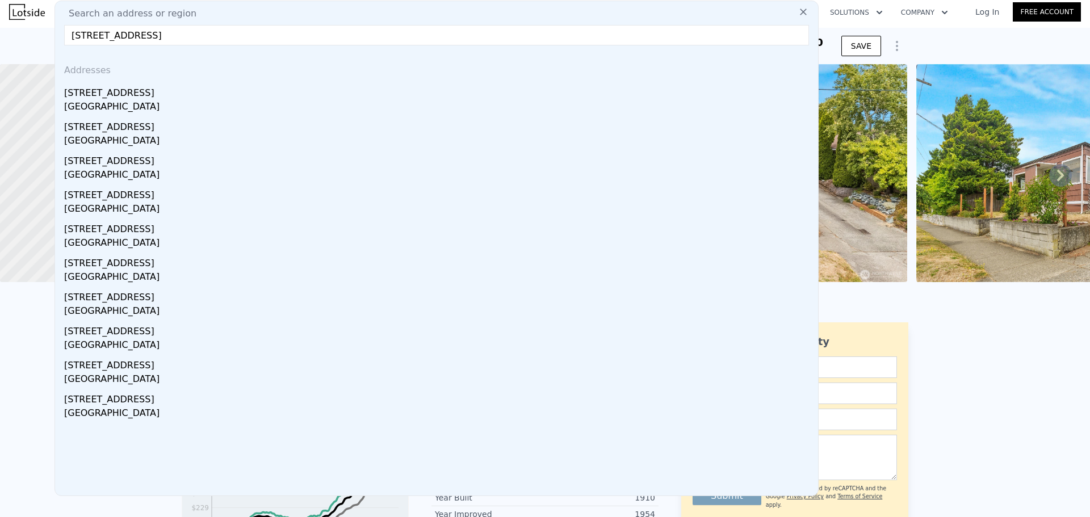
drag, startPoint x: 119, startPoint y: 94, endPoint x: 312, endPoint y: 76, distance: 193.9
click at [119, 94] on div "[STREET_ADDRESS]" at bounding box center [438, 91] width 749 height 18
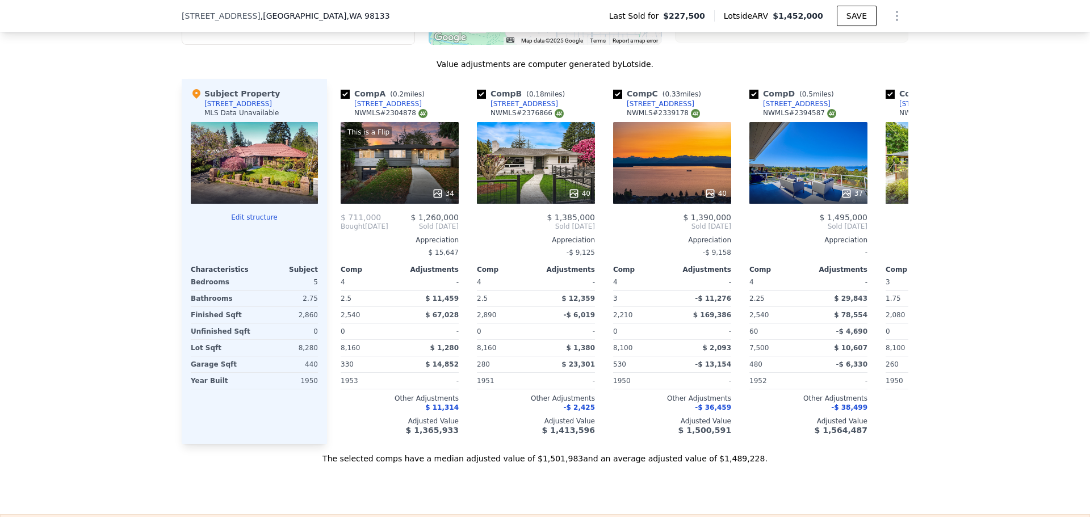
scroll to position [1192, 0]
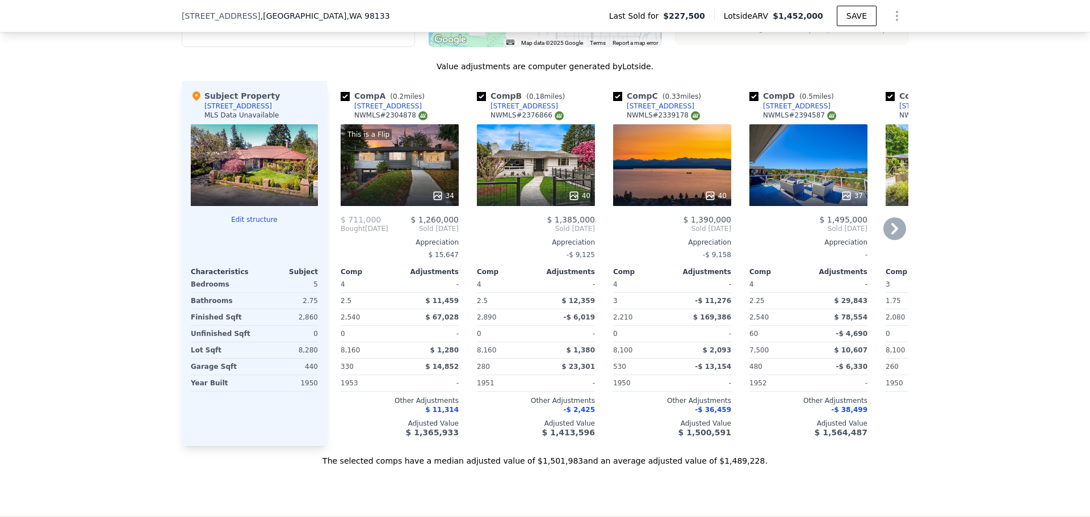
click at [437, 202] on icon at bounding box center [437, 195] width 11 height 11
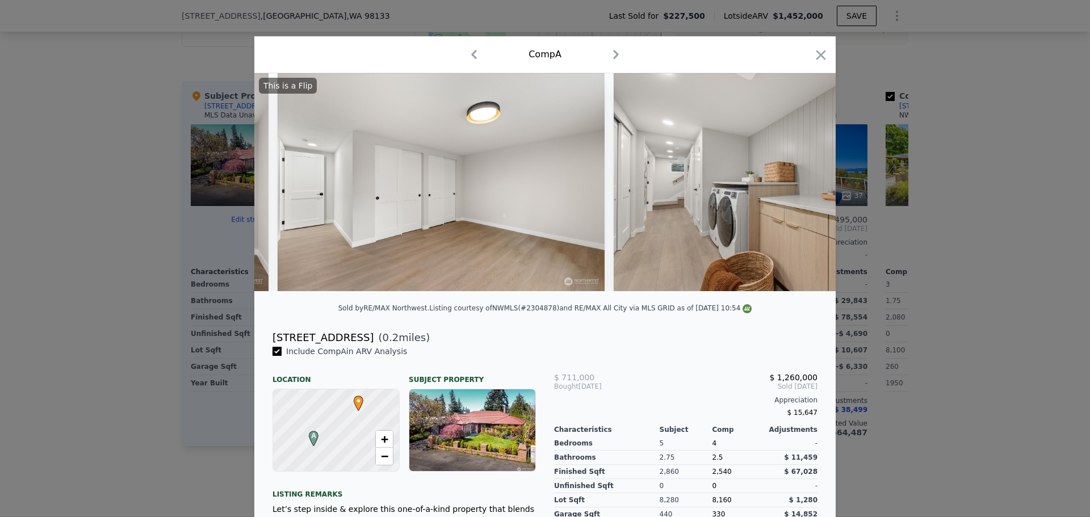
scroll to position [0, 9659]
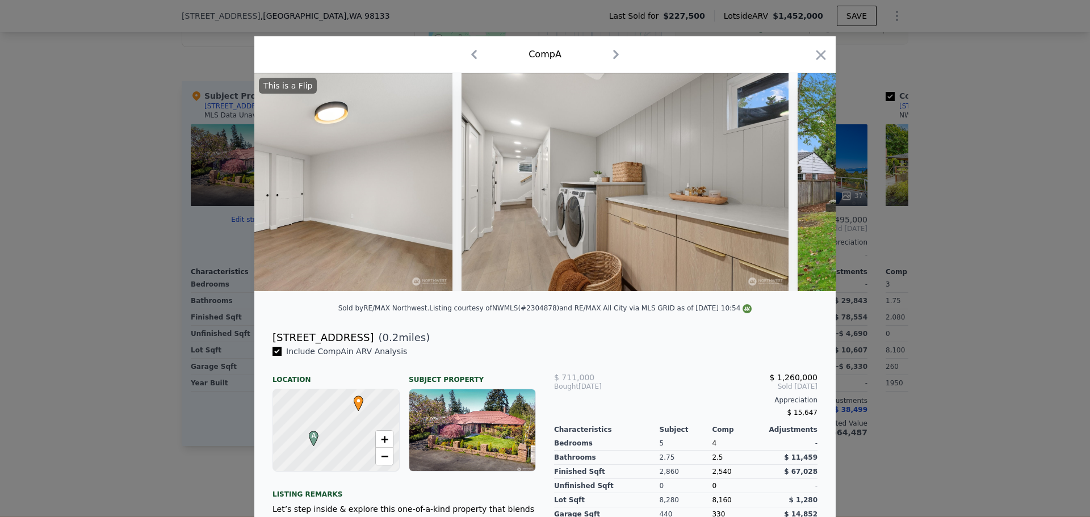
click at [815, 52] on icon "button" at bounding box center [821, 55] width 16 height 16
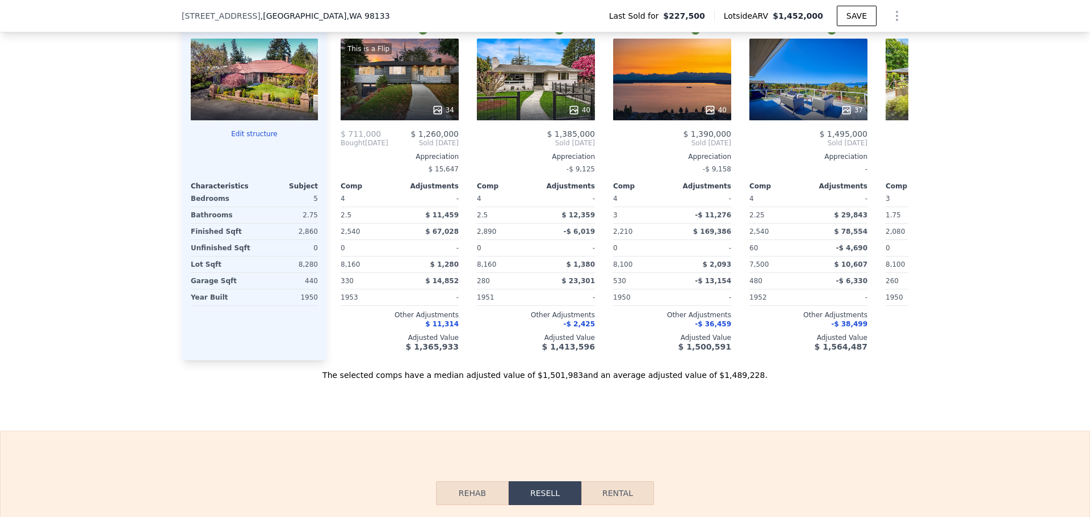
scroll to position [1135, 0]
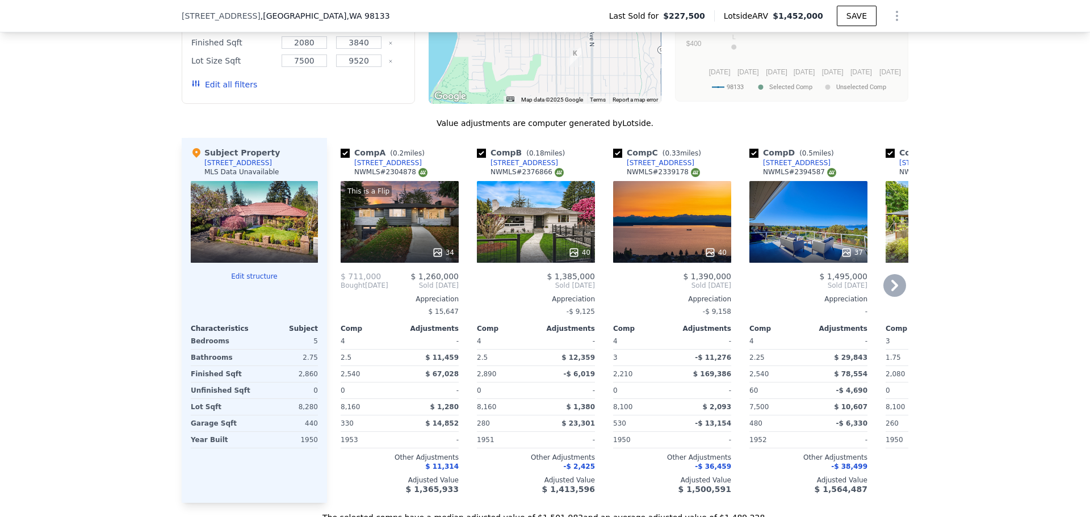
click at [705, 258] on icon at bounding box center [710, 252] width 11 height 11
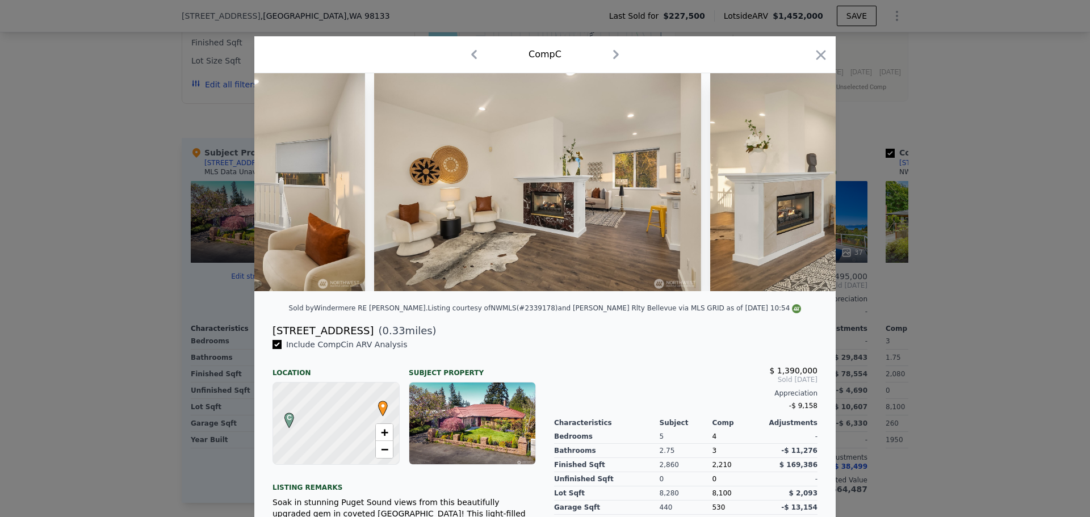
scroll to position [0, 5094]
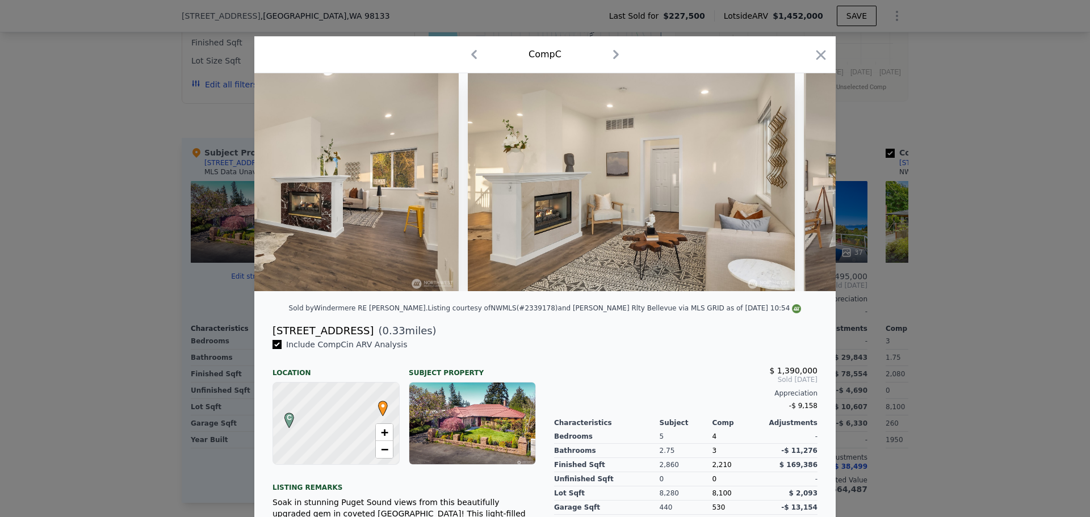
click at [813, 53] on icon "button" at bounding box center [821, 55] width 16 height 16
